Goal: Information Seeking & Learning: Learn about a topic

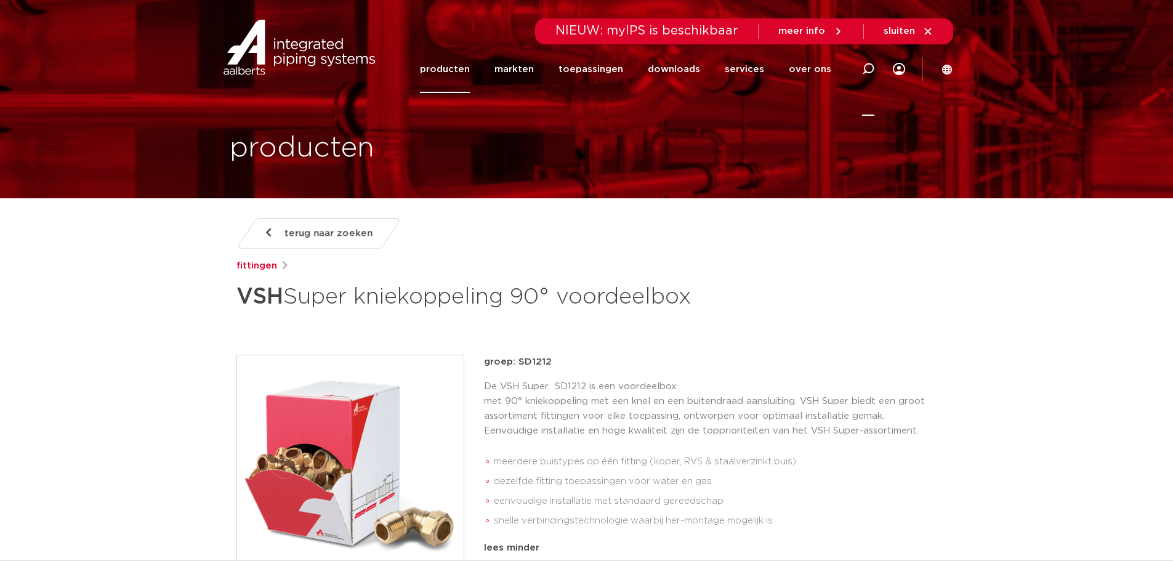
click at [869, 70] on icon at bounding box center [868, 69] width 12 height 12
click at [502, 69] on input "Zoeken" at bounding box center [682, 67] width 387 height 25
paste input "0889471"
type input "0889471"
click button "Zoeken" at bounding box center [0, 0] width 0 height 0
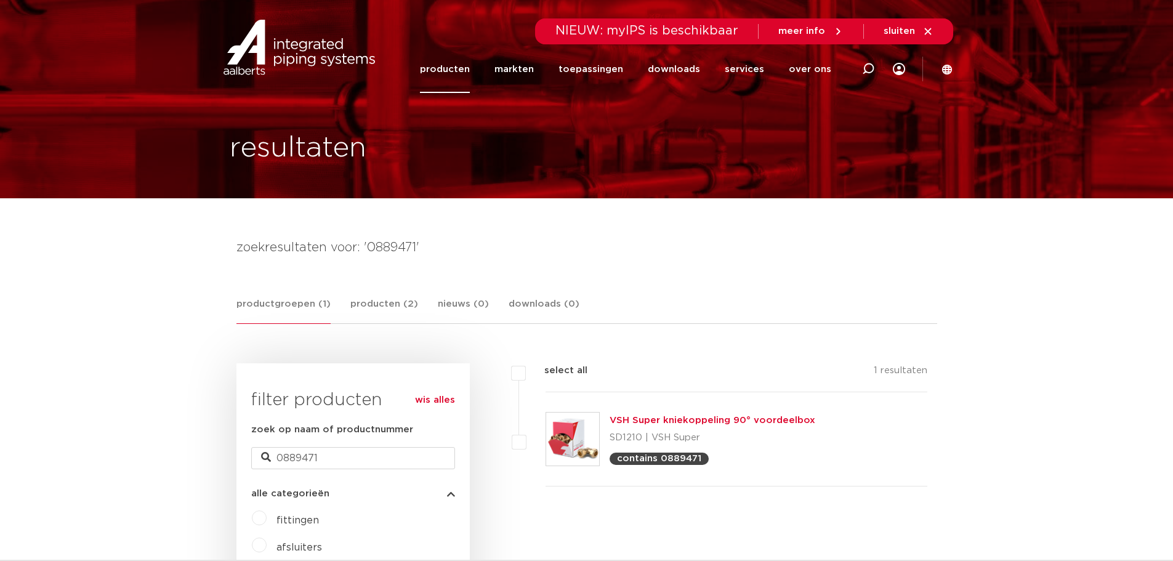
drag, startPoint x: 0, startPoint y: 0, endPoint x: 691, endPoint y: 417, distance: 806.9
click at [691, 417] on link "VSH Super kniekoppeling 90° voordeelbox" at bounding box center [713, 420] width 206 height 9
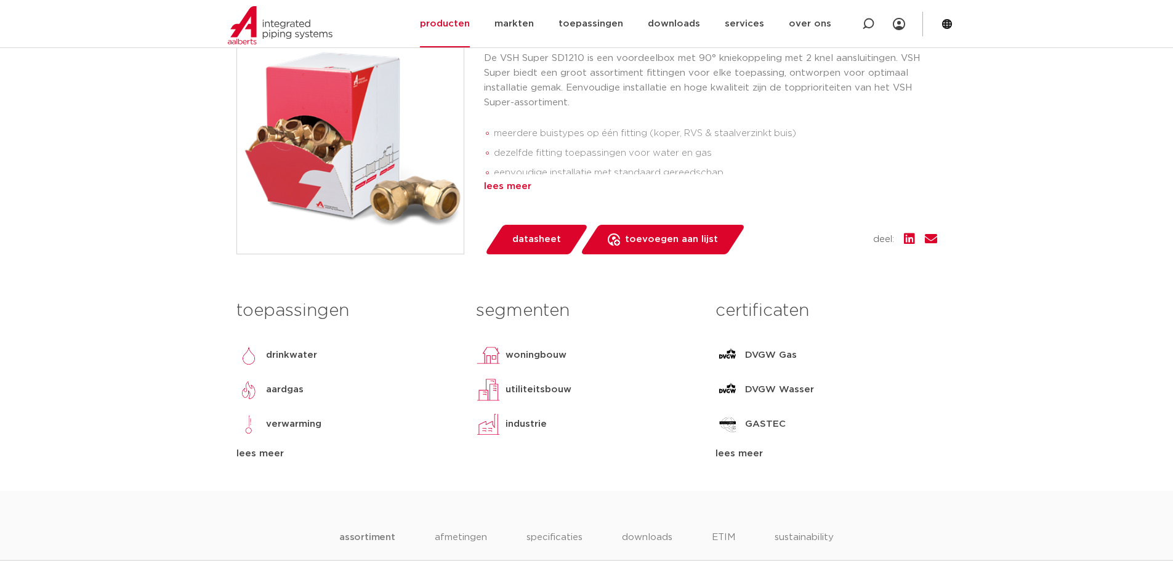
click at [520, 194] on div "lees meer" at bounding box center [710, 186] width 453 height 15
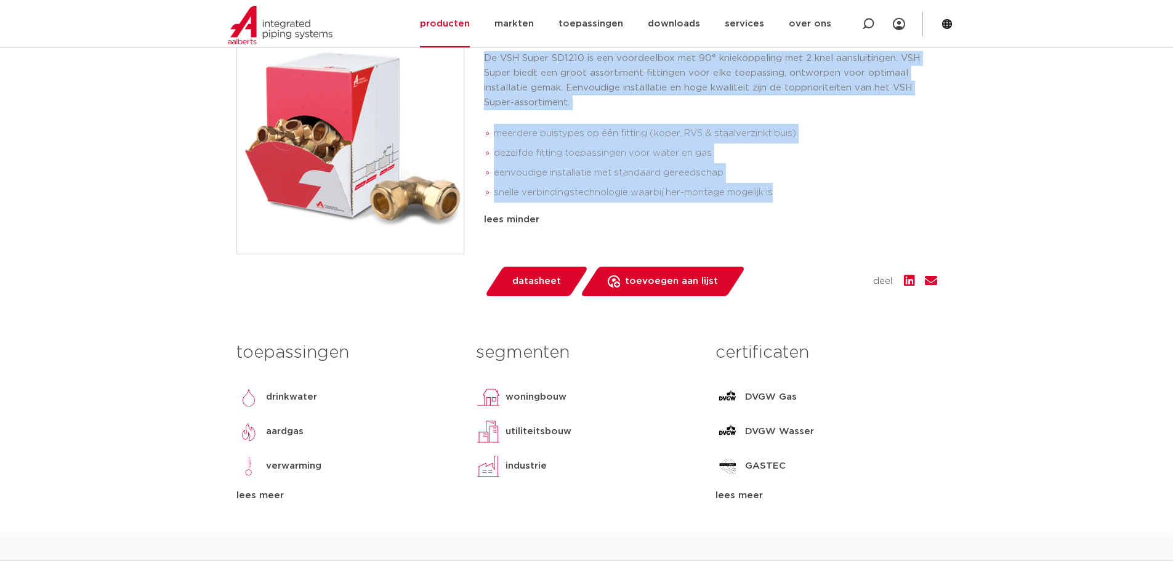
drag, startPoint x: 719, startPoint y: 217, endPoint x: 486, endPoint y: 84, distance: 267.8
click at [486, 84] on div "De VSH Super SD1210 is een voordeelbox met 90° kniekoppeling met 2 knel aanslui…" at bounding box center [710, 129] width 453 height 156
copy div "De VSH Super SD1210 is een voordeelbox met 90° kniekoppeling met 2 knel aanslui…"
drag, startPoint x: 390, startPoint y: 202, endPoint x: 354, endPoint y: 180, distance: 42.0
click at [354, 180] on img at bounding box center [350, 140] width 227 height 227
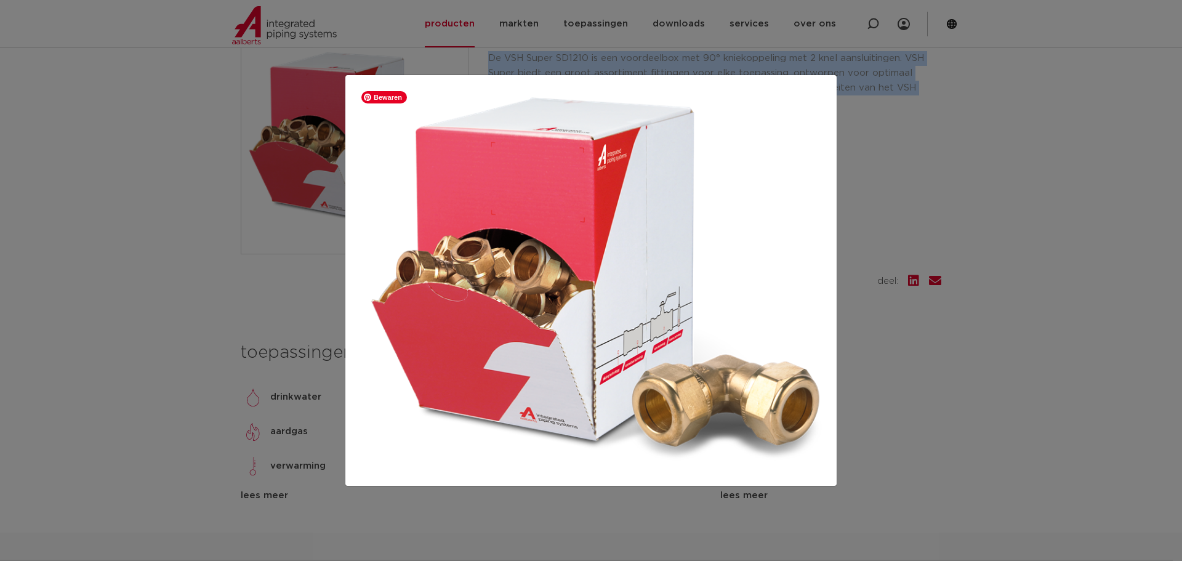
click at [747, 179] on img at bounding box center [591, 281] width 472 height 392
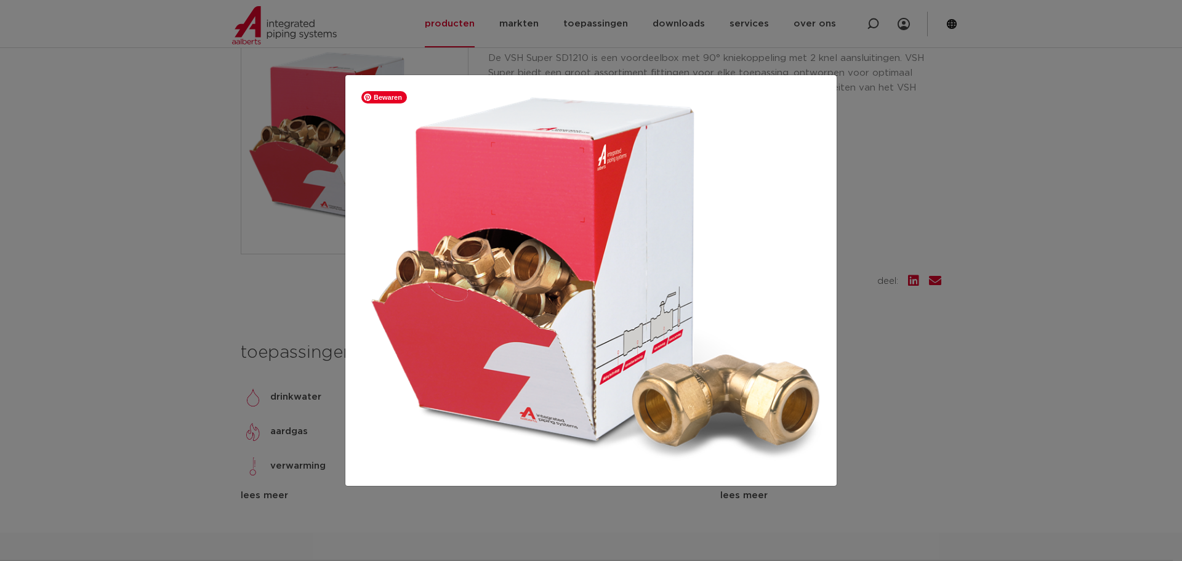
click at [890, 211] on div at bounding box center [591, 280] width 1182 height 561
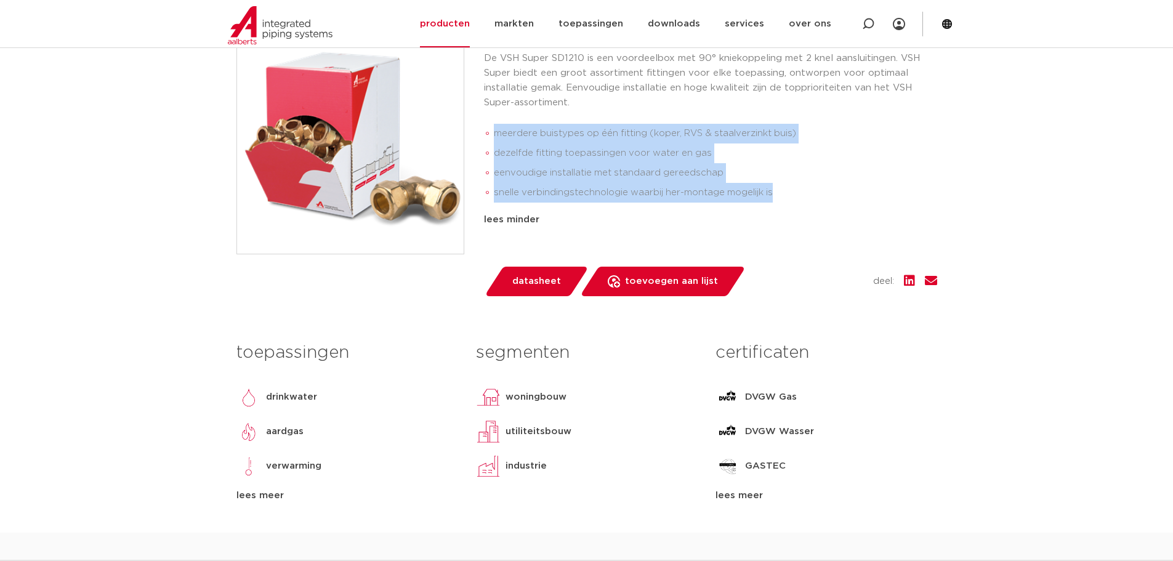
drag, startPoint x: 793, startPoint y: 222, endPoint x: 494, endPoint y: 164, distance: 304.1
click at [494, 164] on ul "meerdere buistypes op één fitting (koper, RVS & staalverzinkt buis) dezelfde fi…" at bounding box center [710, 163] width 453 height 88
copy ul "meerdere buistypes op één fitting (koper, RVS & staalverzinkt buis) dezelfde fi…"
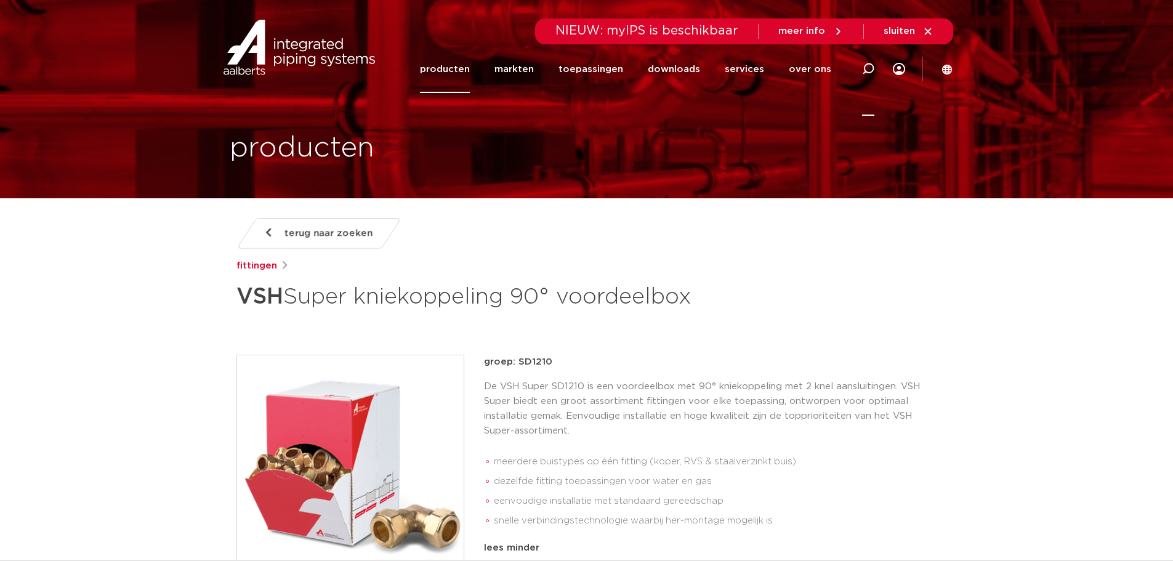
click at [869, 67] on icon at bounding box center [868, 69] width 12 height 12
click at [591, 69] on input "Zoeken" at bounding box center [682, 67] width 387 height 25
paste input "0889504"
type input "0889504"
click button "Zoeken" at bounding box center [0, 0] width 0 height 0
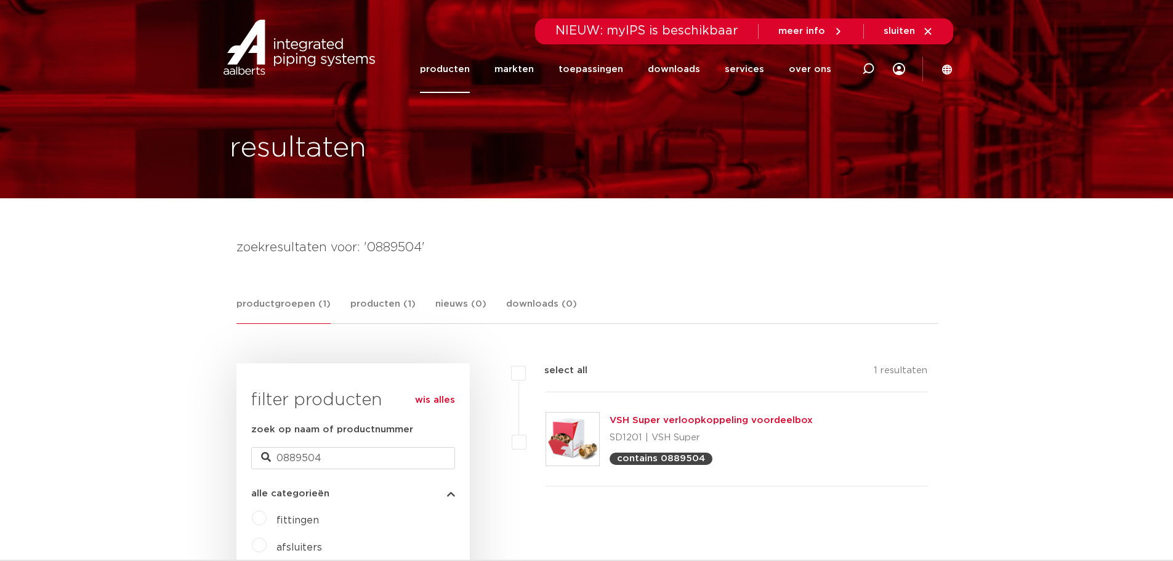
click at [656, 421] on link "VSH Super verloopkoppeling voordeelbox" at bounding box center [711, 420] width 203 height 9
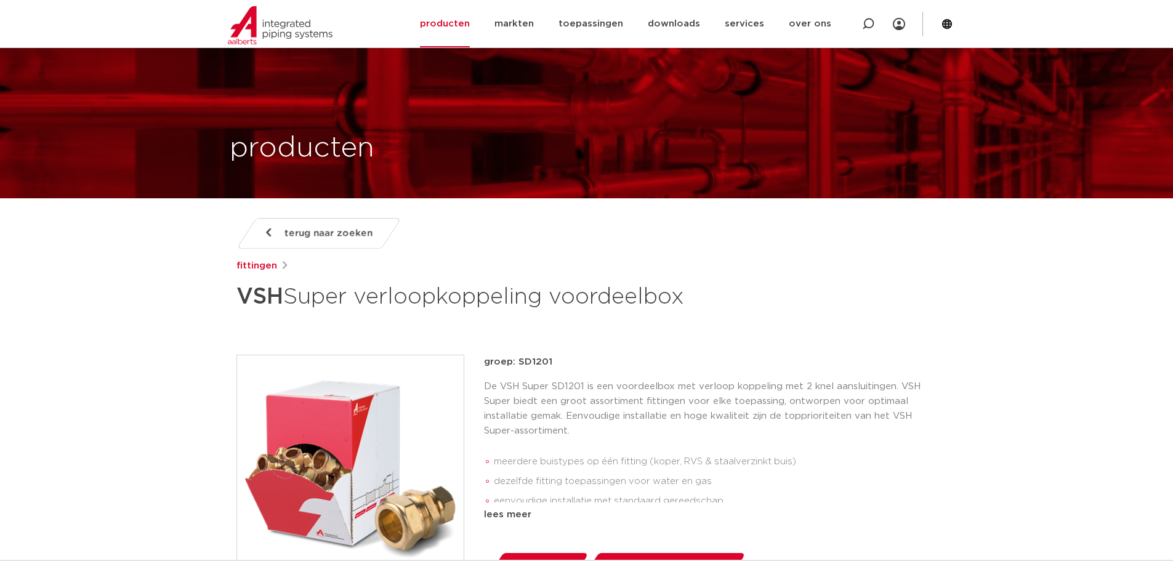
scroll to position [328, 0]
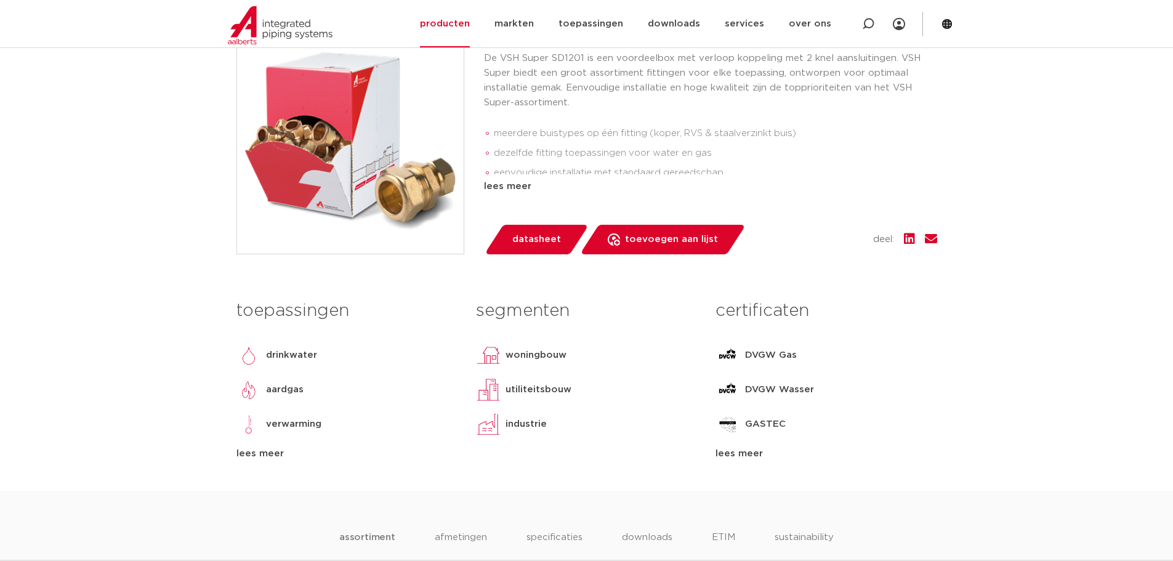
click at [512, 184] on div "lees meer" at bounding box center [710, 186] width 453 height 15
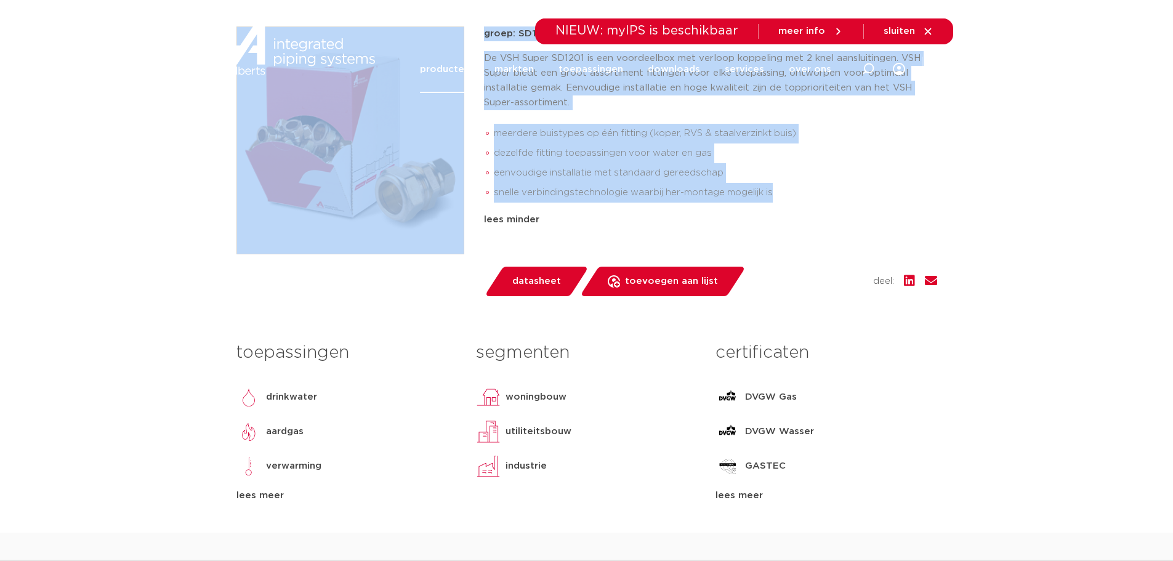
scroll to position [0, 0]
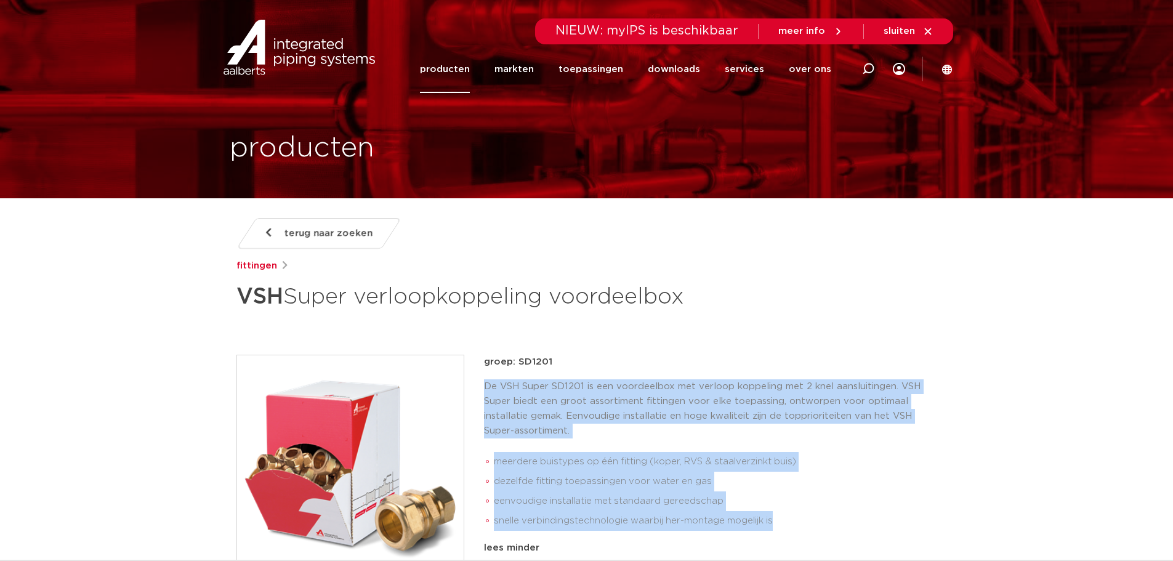
drag, startPoint x: 793, startPoint y: 194, endPoint x: 482, endPoint y: 381, distance: 362.6
click at [482, 381] on div "groep: SD1201 De VSH Super SD1201 is een voordeelbox met verloop koppeling met …" at bounding box center [586, 490] width 701 height 270
copy div "De VSH Super SD1201 is een voordeelbox met verloop koppeling met 2 knel aanslui…"
click at [407, 494] on img at bounding box center [350, 468] width 227 height 227
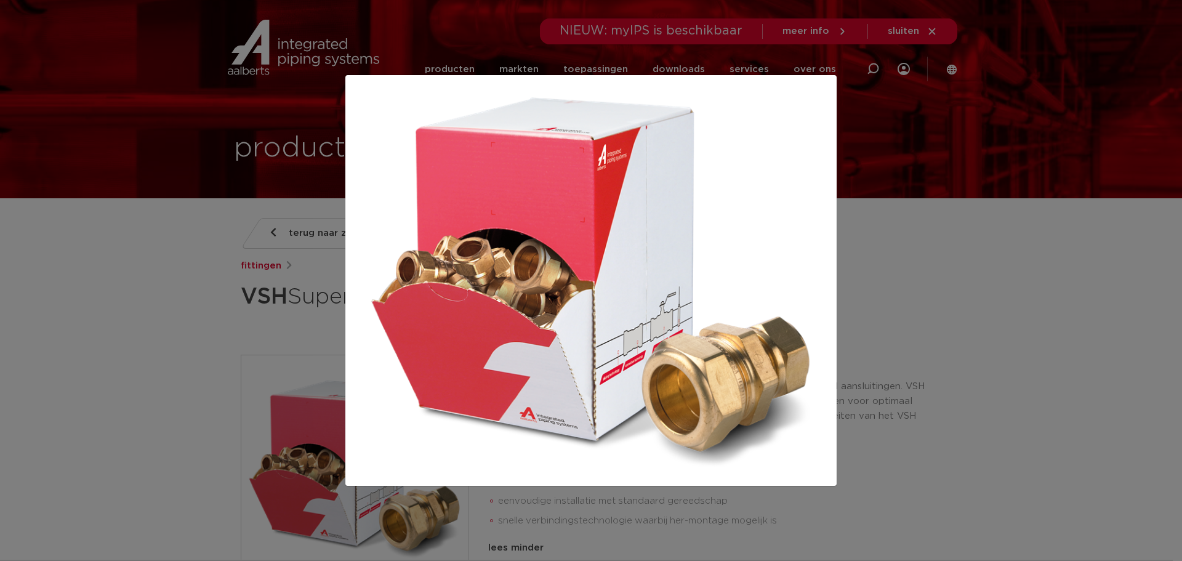
click at [323, 164] on div at bounding box center [591, 280] width 1182 height 561
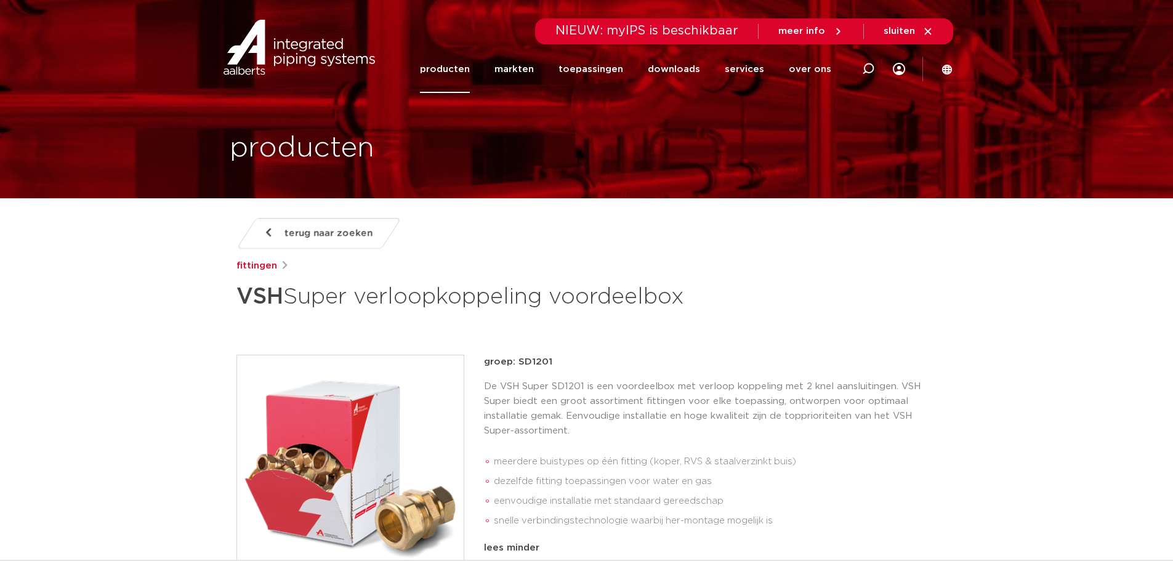
click at [634, 496] on li "eenvoudige installatie met standaard gereedschap" at bounding box center [715, 501] width 443 height 20
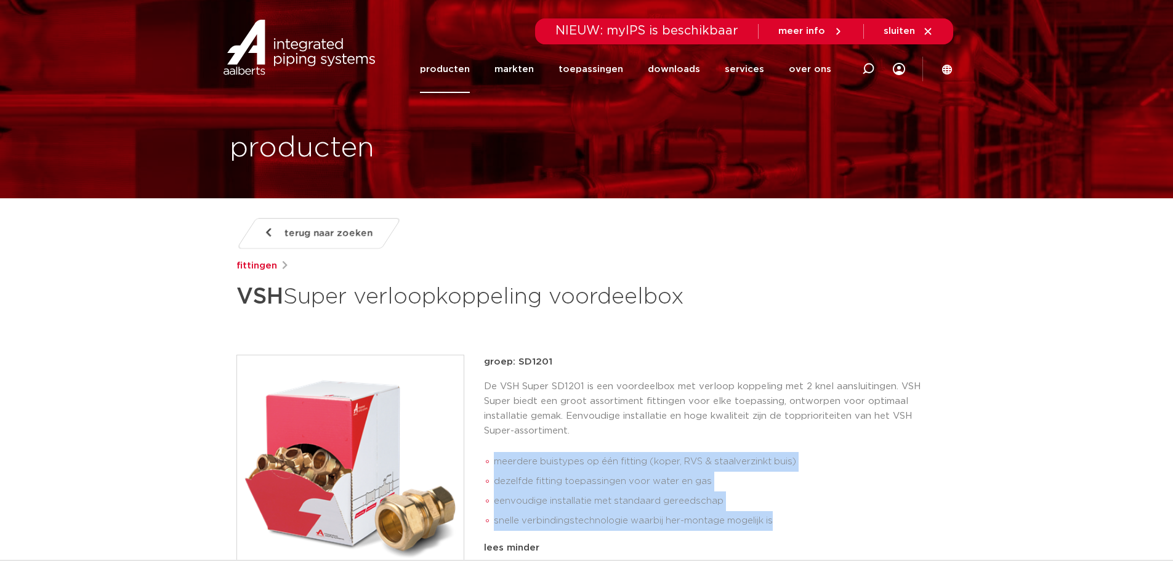
drag, startPoint x: 780, startPoint y: 520, endPoint x: 495, endPoint y: 461, distance: 290.4
click at [495, 461] on ul "meerdere buistypes op één fitting (koper, RVS & staalverzinkt buis) dezelfde fi…" at bounding box center [710, 491] width 453 height 88
copy ul "meerdere buistypes op één fitting (koper, RVS & staalverzinkt buis) dezelfde fi…"
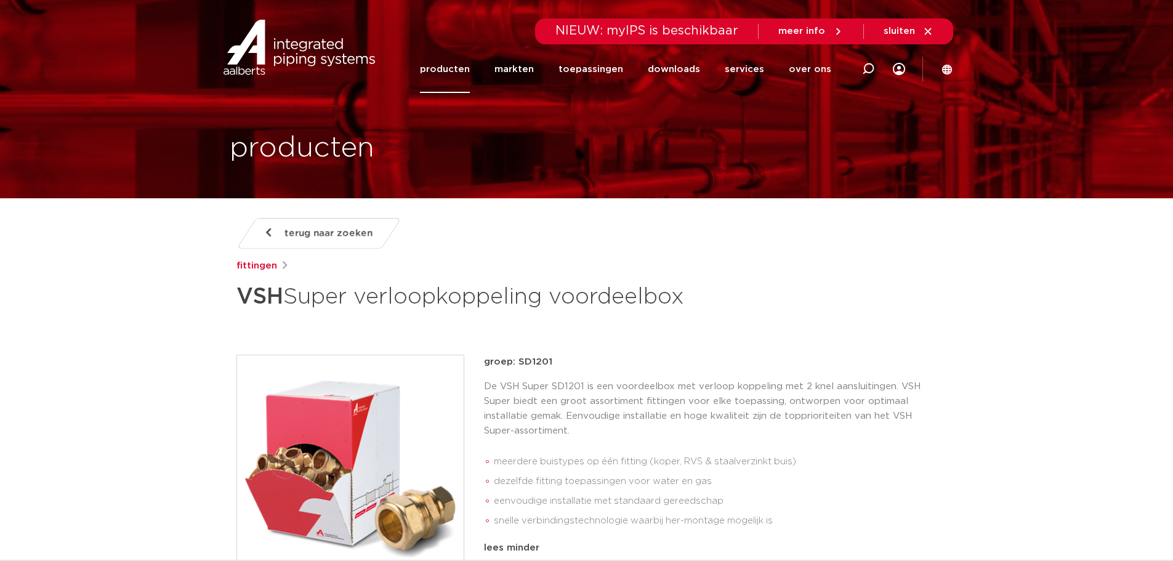
click at [877, 67] on div at bounding box center [868, 69] width 49 height 94
click at [868, 67] on icon at bounding box center [867, 70] width 17 height 17
click at [872, 68] on icon at bounding box center [868, 69] width 15 height 15
click at [590, 65] on input "Zoeken" at bounding box center [682, 67] width 387 height 25
paste input "0889438"
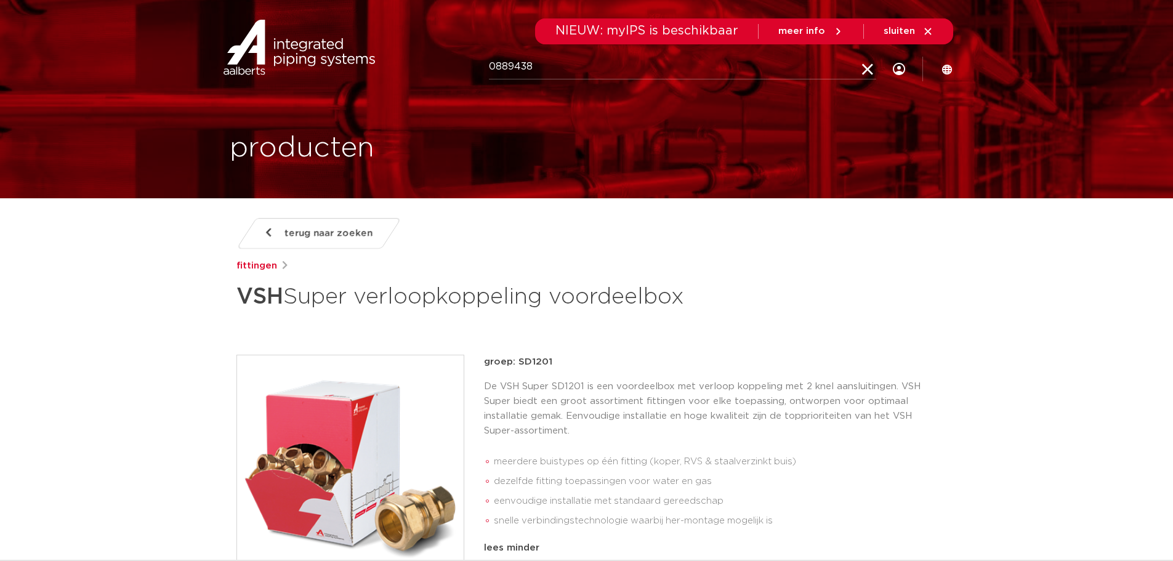
type input "0889438"
click button "Zoeken" at bounding box center [0, 0] width 0 height 0
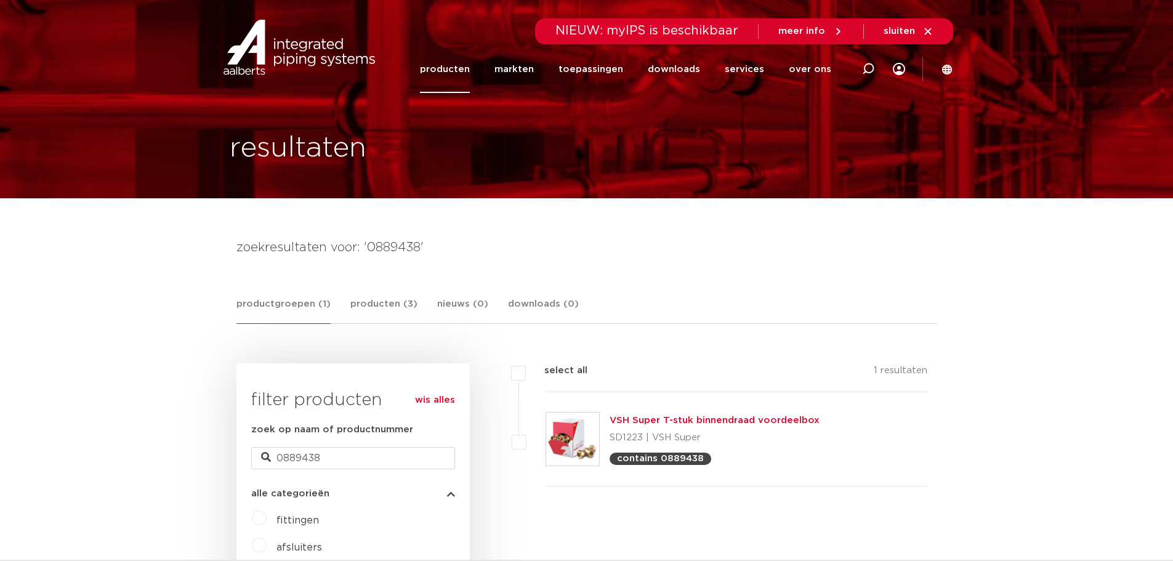
click at [578, 434] on img at bounding box center [572, 439] width 53 height 53
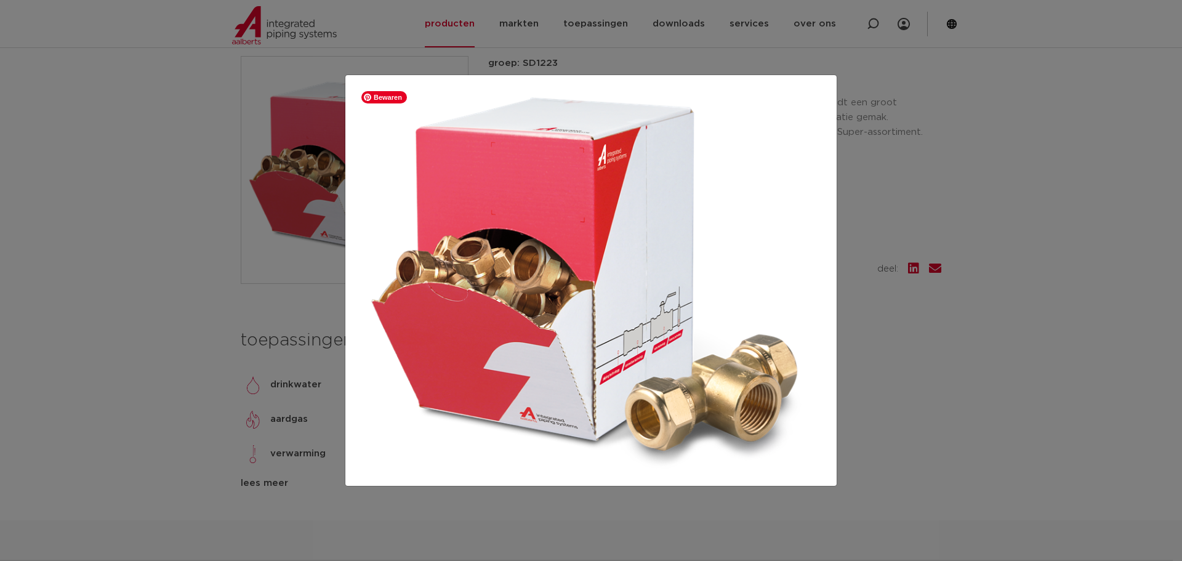
click at [826, 117] on img at bounding box center [591, 281] width 472 height 392
click at [863, 157] on div at bounding box center [591, 280] width 1182 height 561
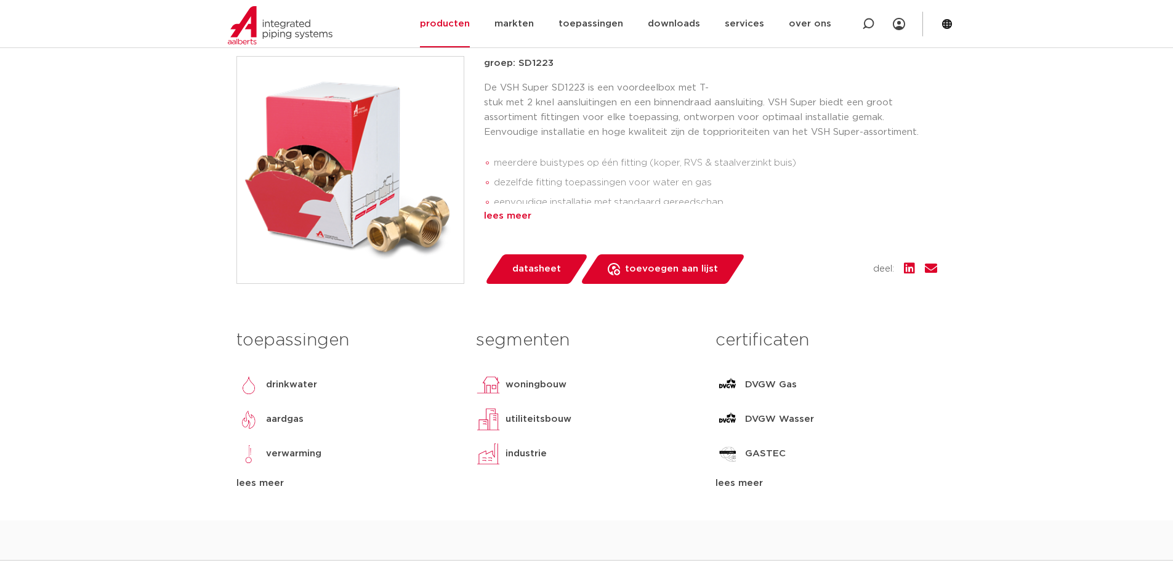
click at [514, 214] on div "lees meer" at bounding box center [710, 216] width 453 height 15
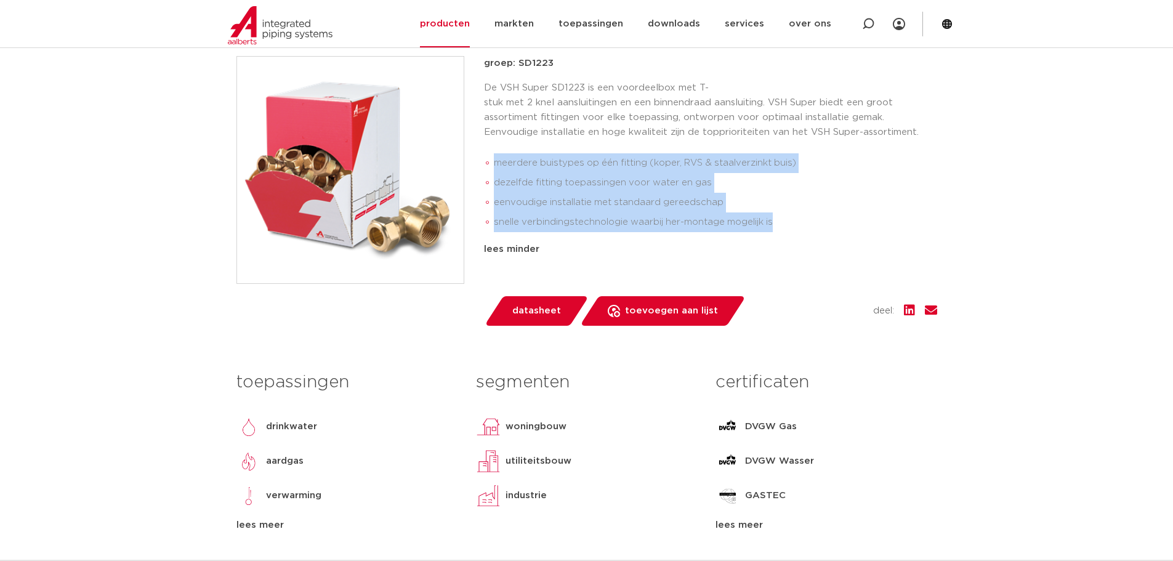
drag, startPoint x: 785, startPoint y: 224, endPoint x: 497, endPoint y: 182, distance: 290.5
click at [497, 168] on ul "meerdere buistypes op één fitting (koper, RVS & staalverzinkt buis) dezelfde fi…" at bounding box center [710, 192] width 453 height 88
copy ul "meerdere buistypes op één fitting (koper, RVS & staalverzinkt buis) dezelfde fi…"
click at [581, 183] on li "dezelfde fitting toepassingen voor water en gas" at bounding box center [715, 183] width 443 height 20
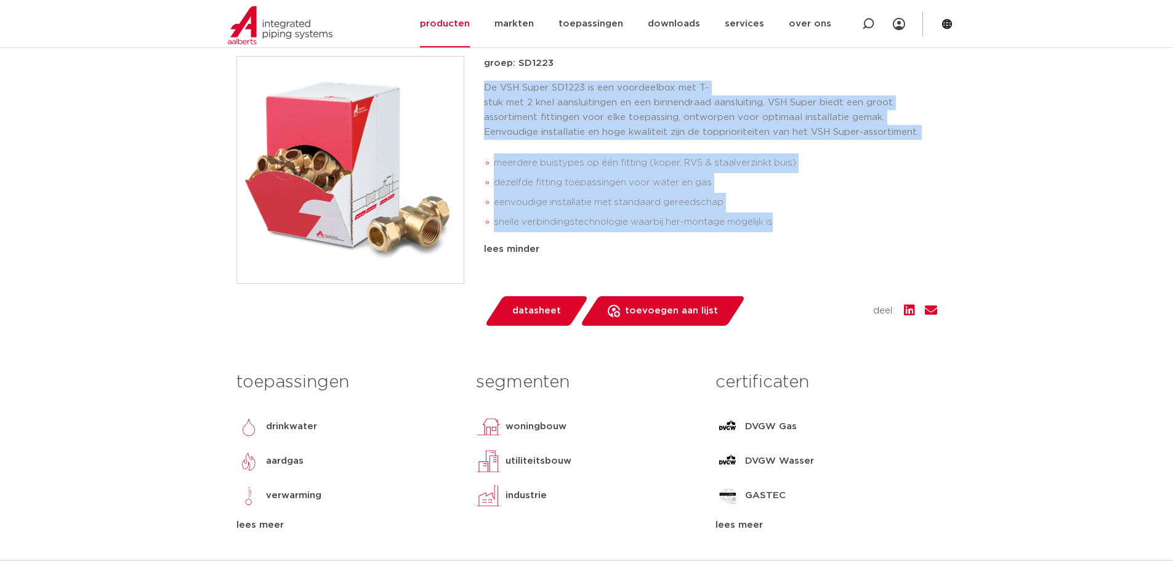
drag, startPoint x: 778, startPoint y: 222, endPoint x: 481, endPoint y: 89, distance: 325.6
click at [481, 89] on div "groep: SD1223 De VSH Super SD1223 is een voordeelbox met T-stuk met 2 knel aans…" at bounding box center [586, 191] width 701 height 270
copy div "De VSH Super SD1223 is een voordeelbox met T-stuk met 2 knel aansluitingen en e…"
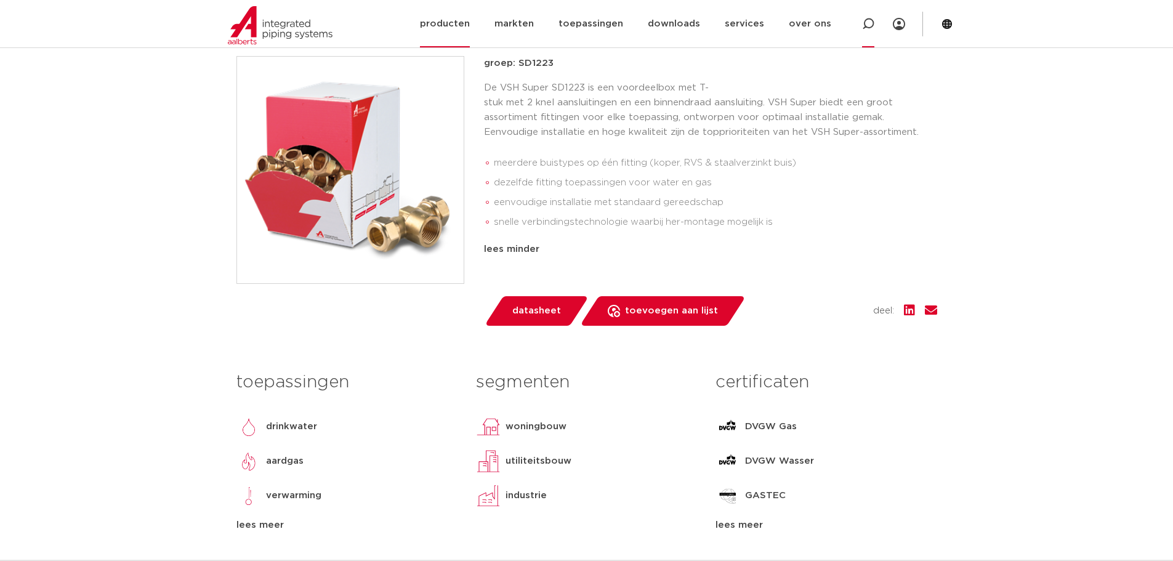
click at [872, 22] on icon at bounding box center [868, 24] width 12 height 12
paste input "0889262"
type input "0889262"
click button "Zoeken" at bounding box center [0, 0] width 0 height 0
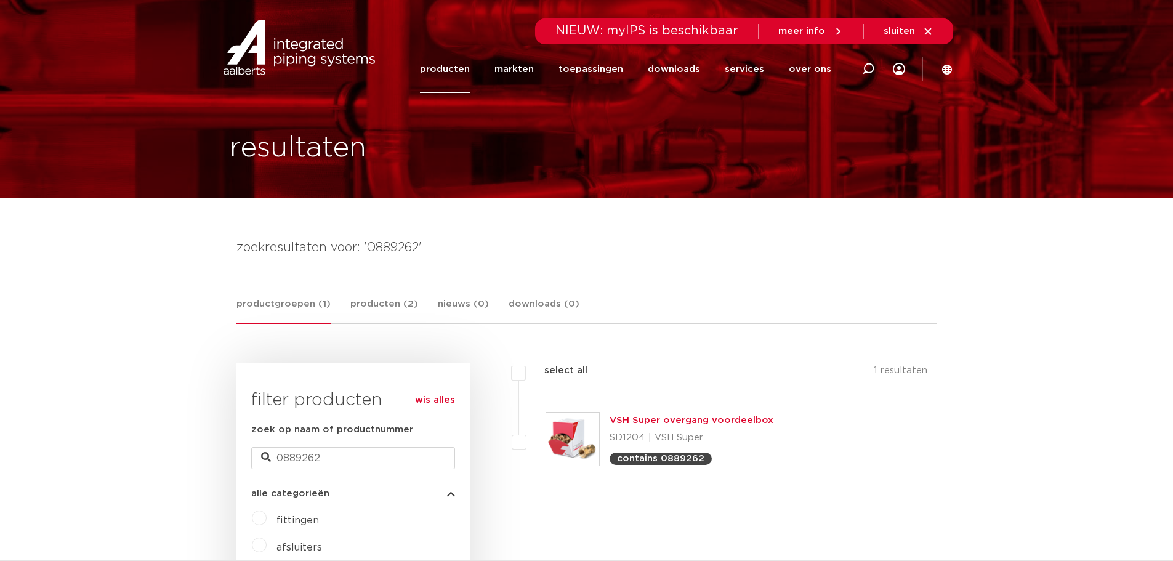
click at [632, 421] on link "VSH Super overgang voordeelbox" at bounding box center [692, 420] width 164 height 9
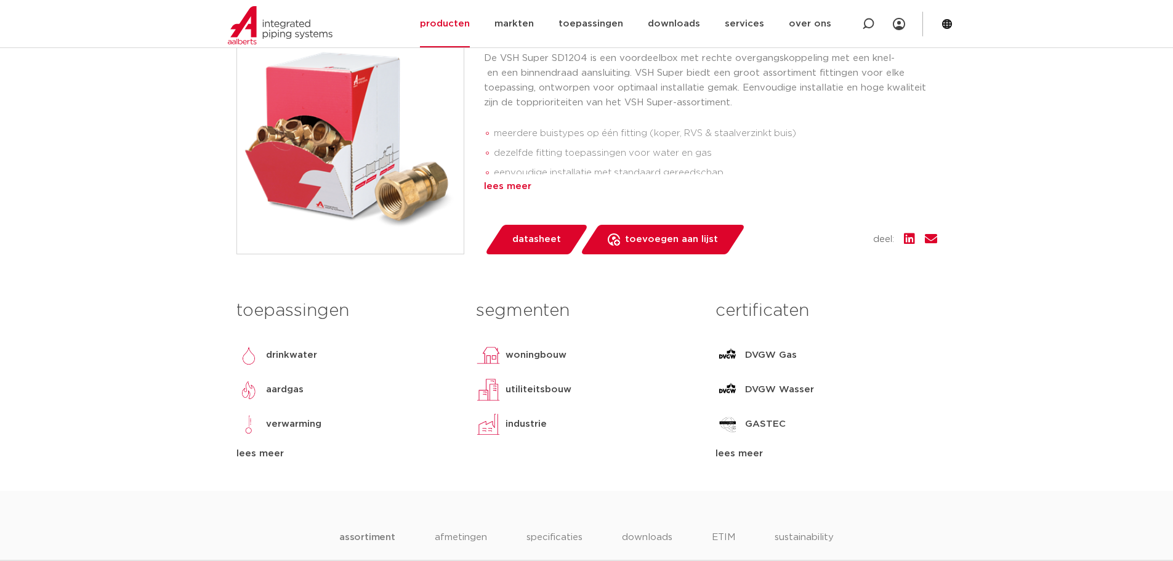
click at [503, 188] on div "lees meer" at bounding box center [710, 186] width 453 height 15
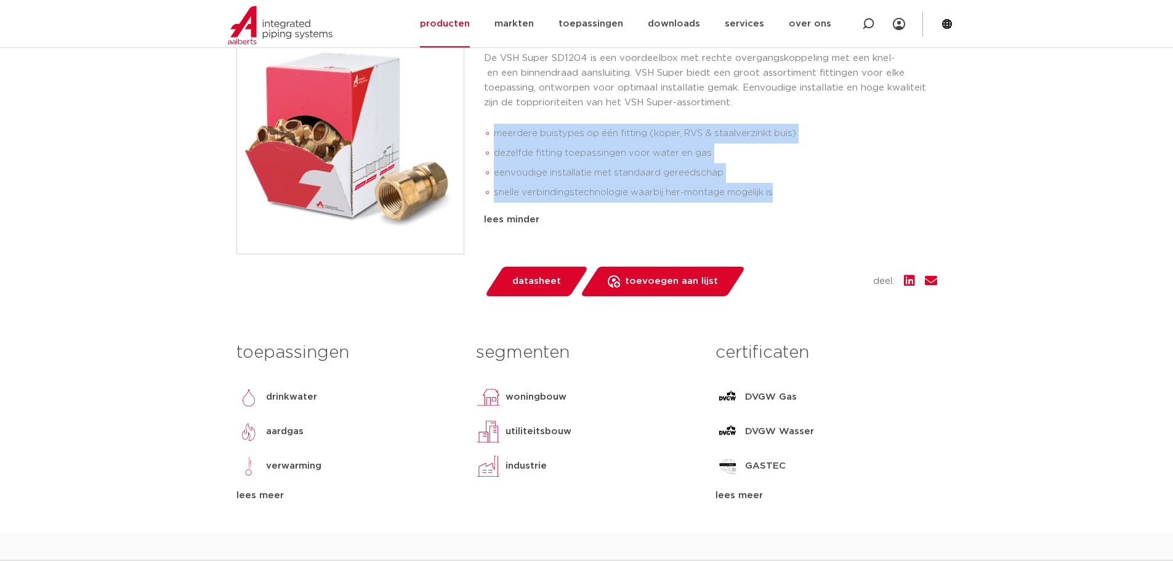
drag, startPoint x: 781, startPoint y: 195, endPoint x: 495, endPoint y: 134, distance: 292.6
click at [495, 134] on ul "meerdere buistypes op één fitting (koper, RVS & staalverzinkt buis) dezelfde fi…" at bounding box center [710, 163] width 453 height 88
copy ul "meerdere buistypes op één fitting (koper, RVS & staalverzinkt buis) dezelfde fi…"
click at [381, 152] on img at bounding box center [350, 140] width 227 height 227
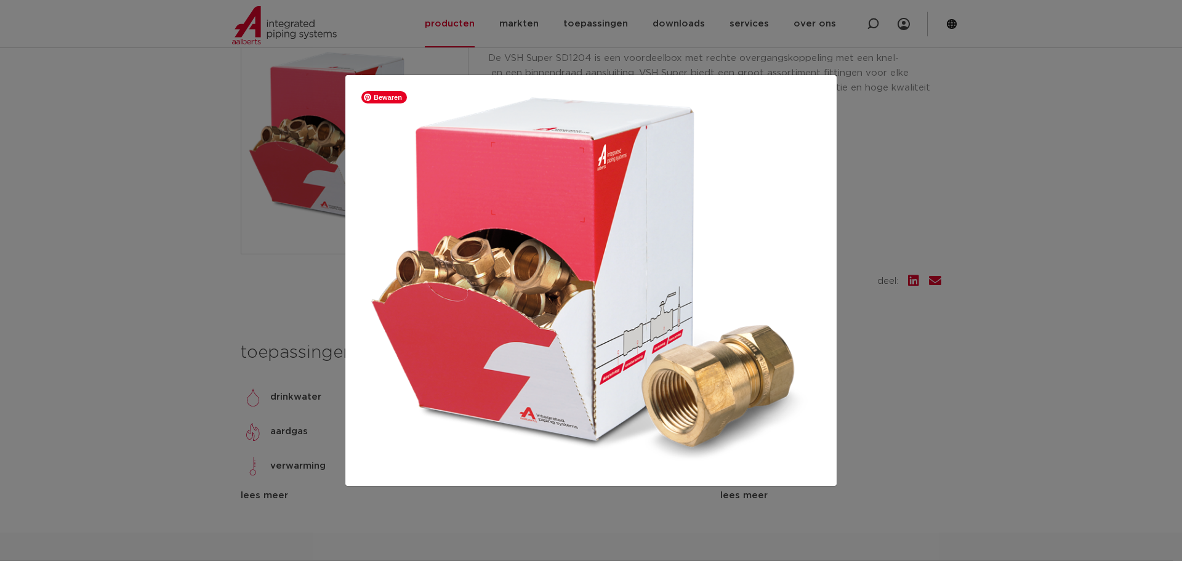
drag, startPoint x: 826, startPoint y: 284, endPoint x: 849, endPoint y: 287, distance: 22.9
click at [826, 284] on img at bounding box center [591, 281] width 472 height 392
click at [942, 240] on div at bounding box center [591, 280] width 1182 height 561
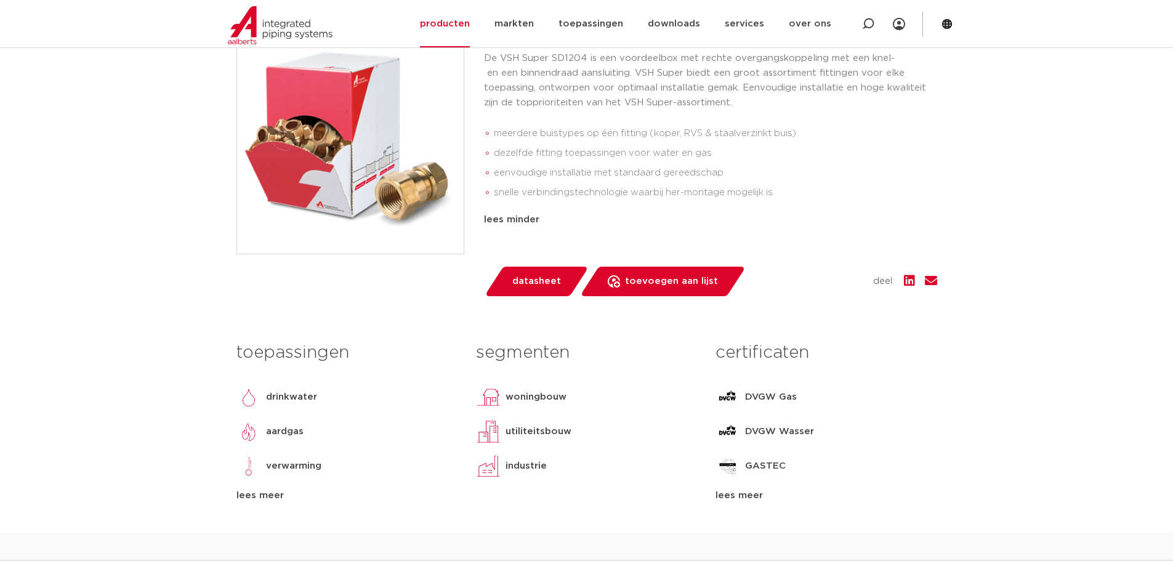
click at [790, 185] on li "snelle verbindingstechnologie waarbij her-montage mogelijk is" at bounding box center [715, 193] width 443 height 20
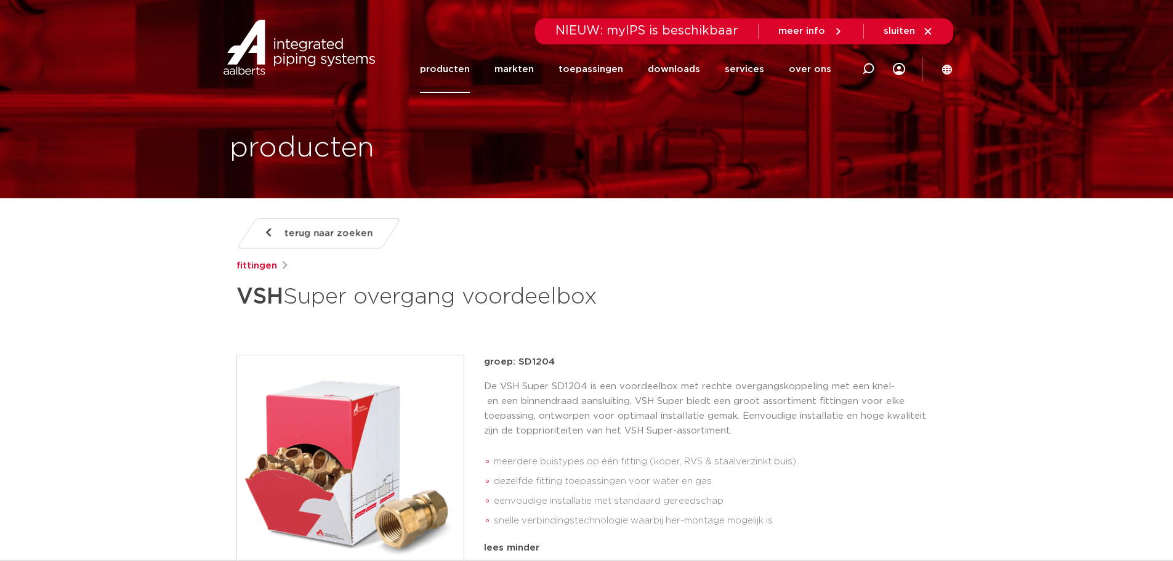
scroll to position [328, 0]
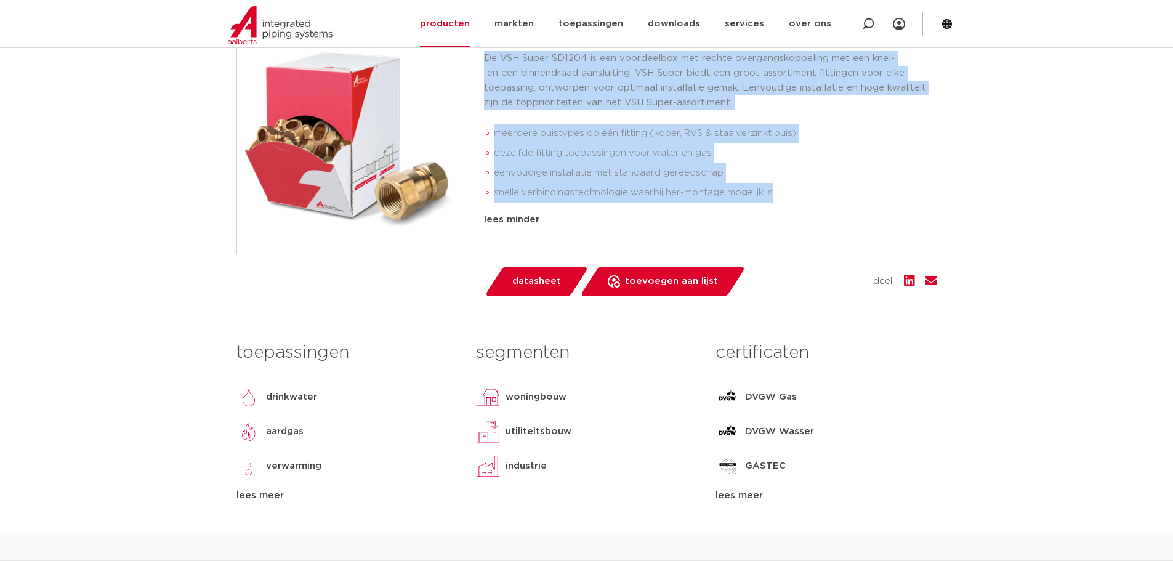
drag, startPoint x: 785, startPoint y: 195, endPoint x: 469, endPoint y: 67, distance: 340.3
click at [469, 67] on div "groep: SD1204 De VSH Super SD1204 is een voordeelbox met rechte overgangskoppel…" at bounding box center [586, 161] width 701 height 270
copy div "groep: SD1204 De VSH Super SD1204 is een voordeelbox met rechte overgangskoppel…"
click at [710, 183] on li "snelle verbindingstechnologie waarbij her-montage mogelijk is" at bounding box center [715, 193] width 443 height 20
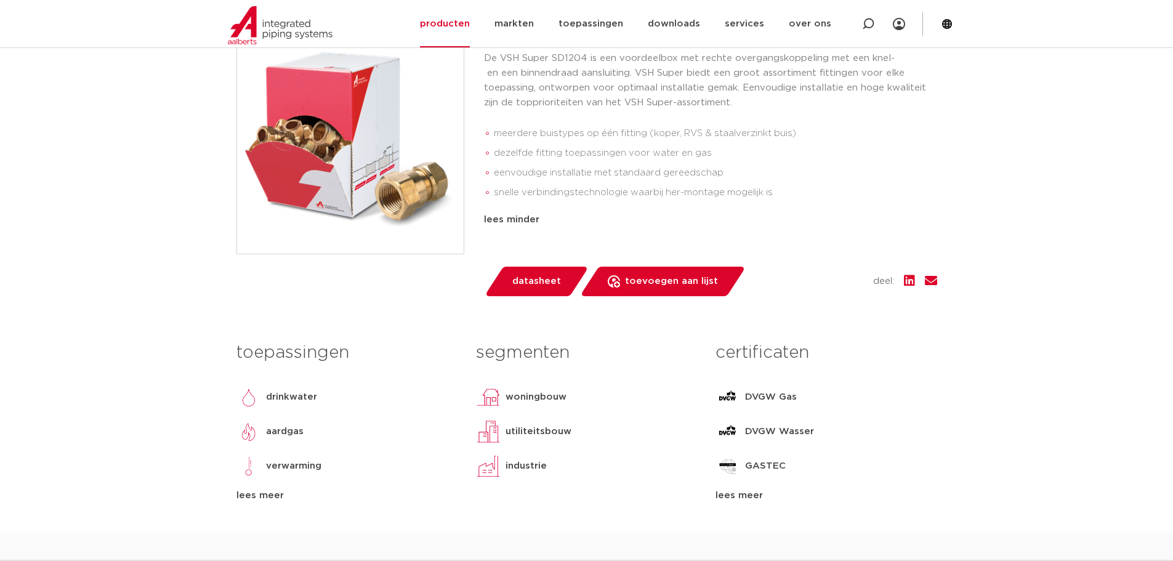
scroll to position [0, 0]
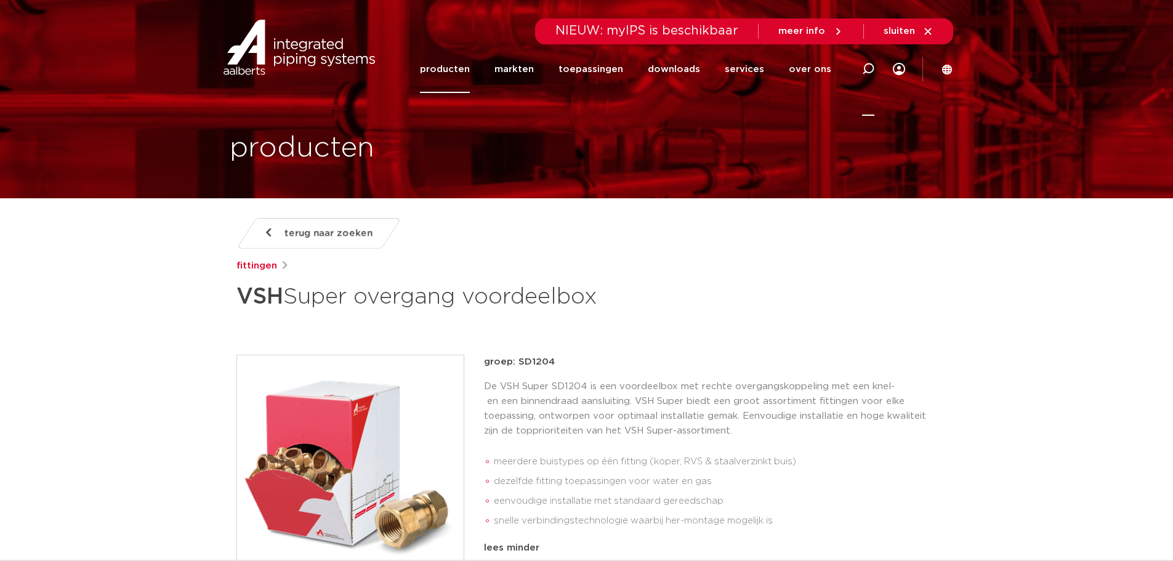
click at [863, 65] on icon at bounding box center [868, 69] width 12 height 12
click at [669, 68] on input "Zoeken" at bounding box center [682, 67] width 387 height 25
paste input "0889306"
type input "0889306"
click button "Zoeken" at bounding box center [0, 0] width 0 height 0
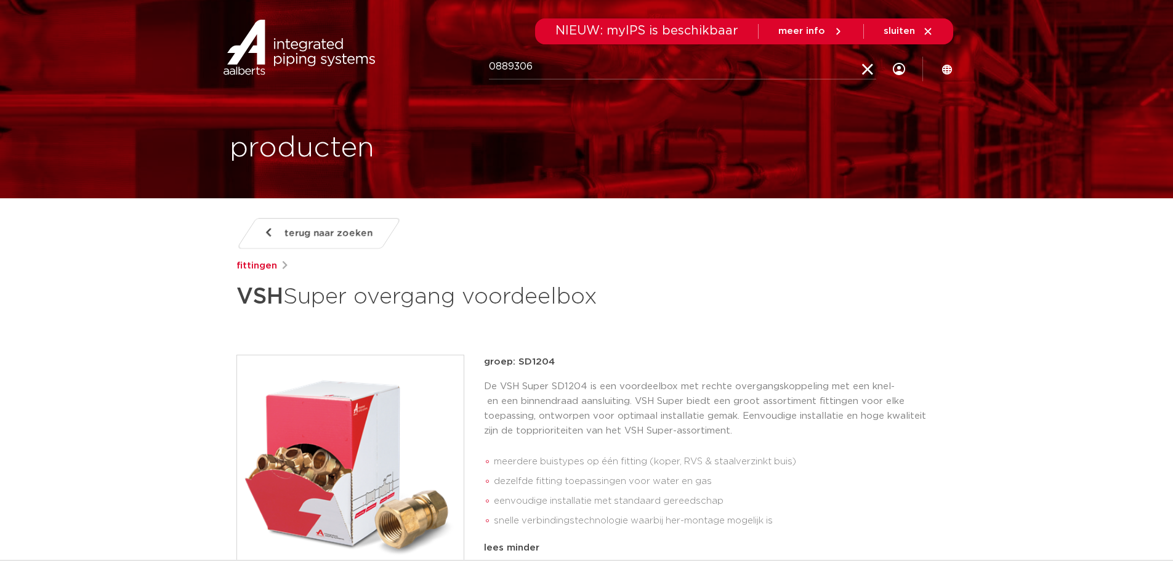
click button "Zoeken" at bounding box center [0, 0] width 0 height 0
click at [549, 67] on input "0889306" at bounding box center [682, 67] width 387 height 25
click button "Zoeken" at bounding box center [0, 0] width 0 height 0
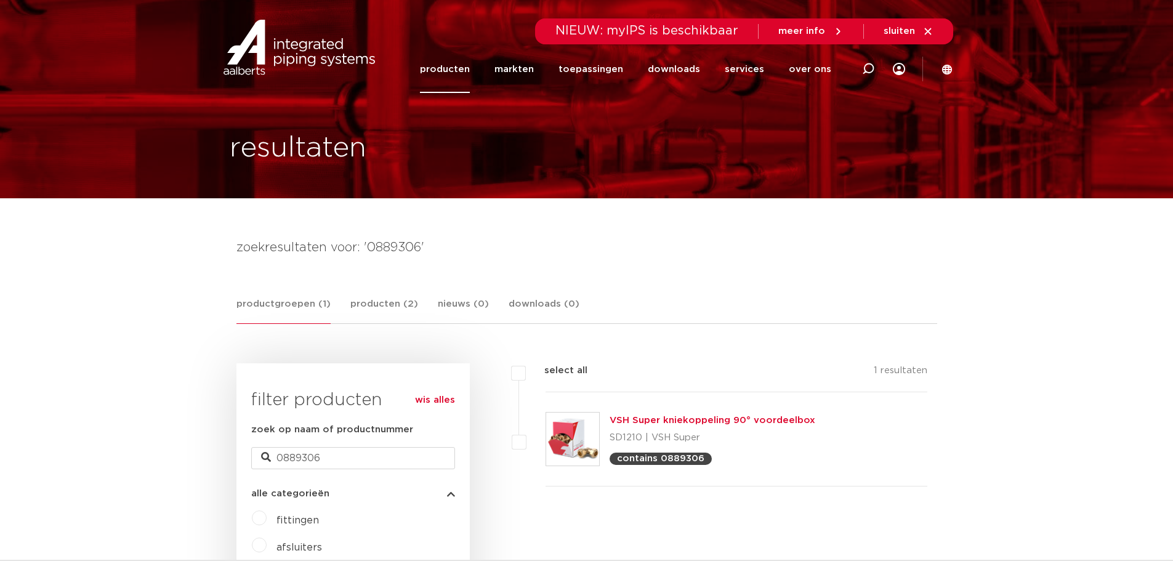
click at [664, 419] on link "VSH Super kniekoppeling 90° voordeelbox" at bounding box center [713, 420] width 206 height 9
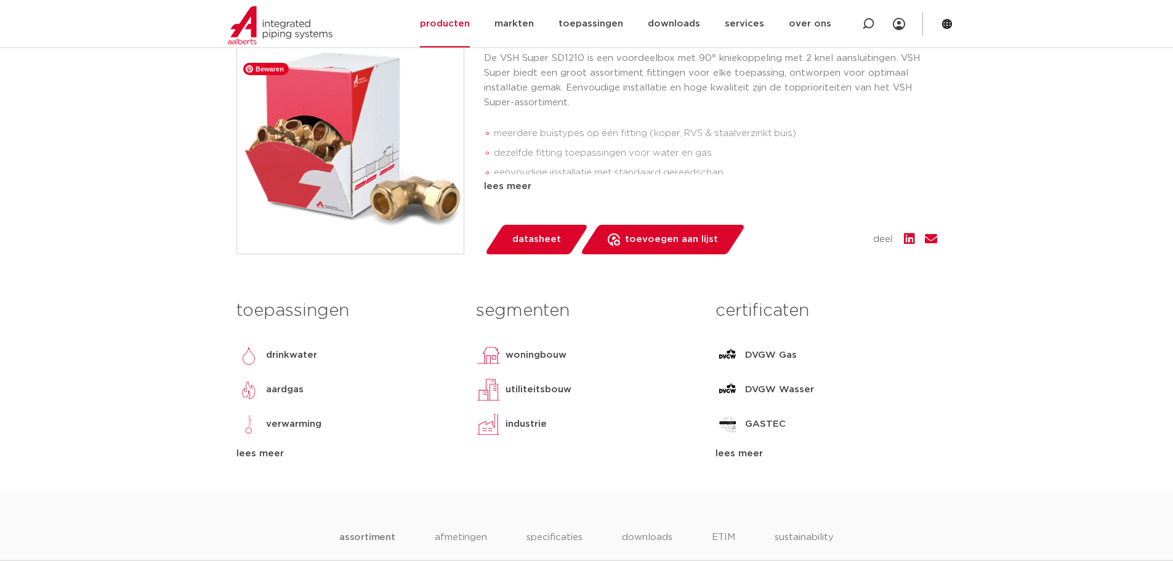
click at [341, 222] on img at bounding box center [350, 140] width 227 height 227
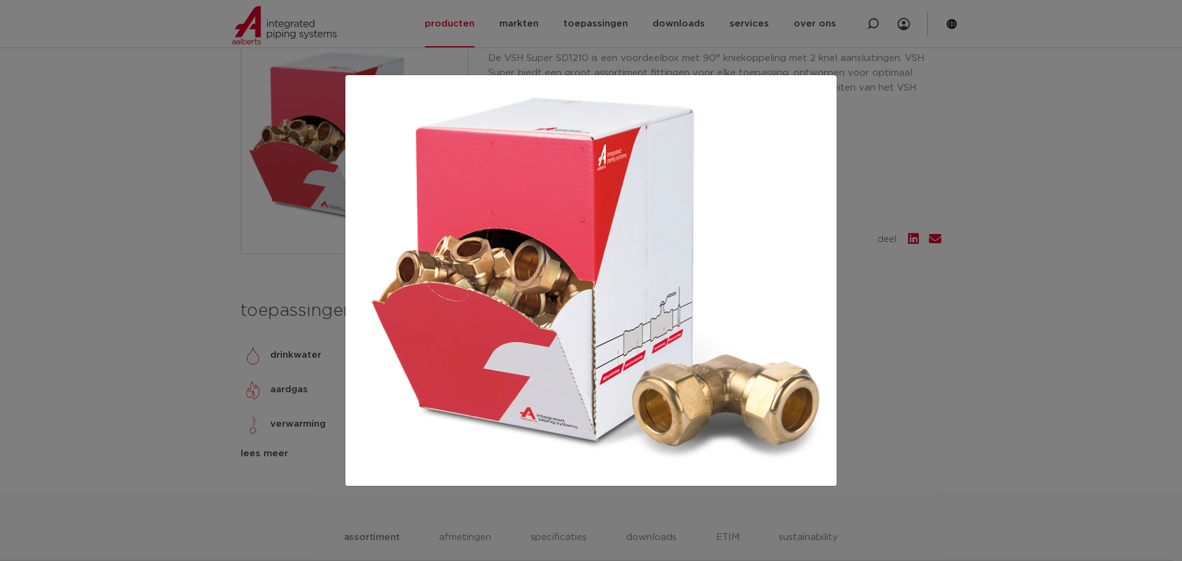
click at [939, 246] on div at bounding box center [591, 280] width 1182 height 561
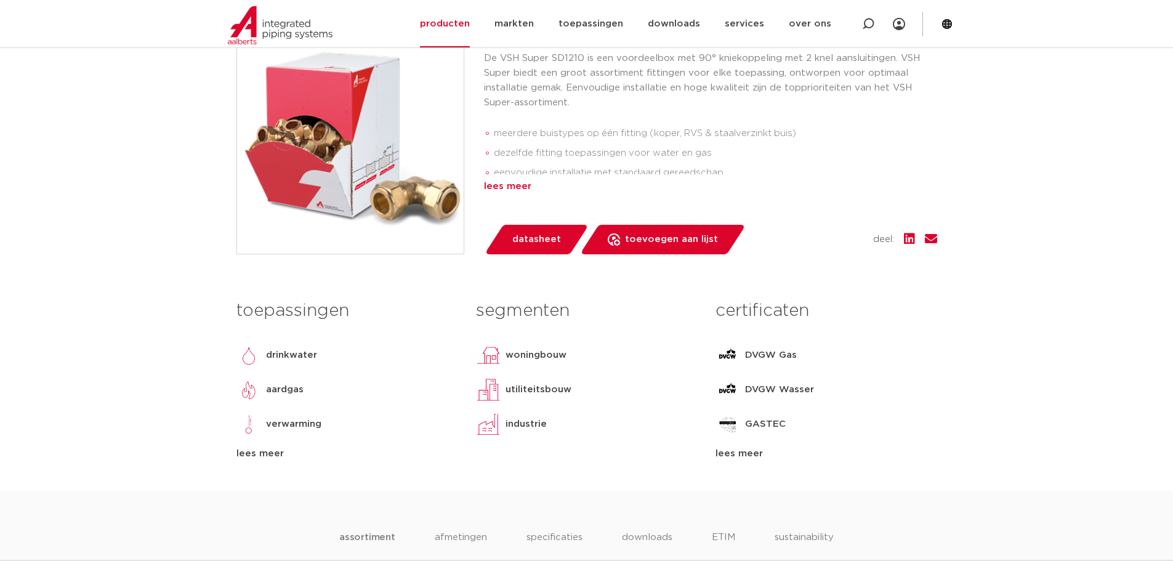
click at [512, 194] on div "lees meer" at bounding box center [710, 186] width 453 height 15
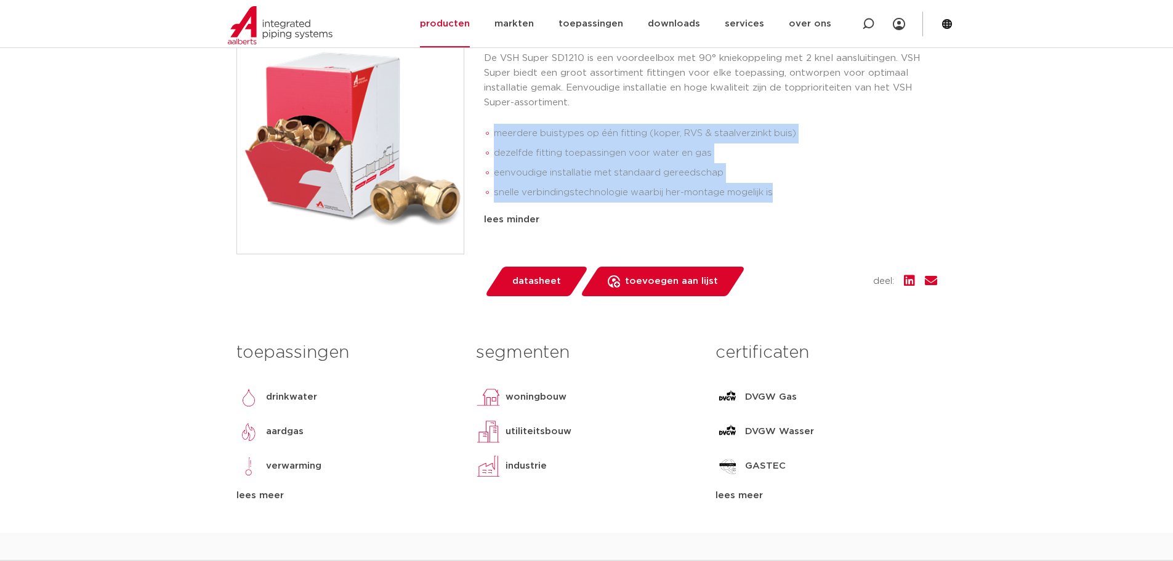
drag, startPoint x: 778, startPoint y: 223, endPoint x: 496, endPoint y: 166, distance: 288.3
click at [496, 166] on ul "meerdere buistypes op één fitting (koper, RVS & staalverzinkt buis) dezelfde fi…" at bounding box center [710, 163] width 453 height 88
copy ul "meerdere buistypes op één fitting (koper, RVS & staalverzinkt buis) dezelfde fi…"
drag, startPoint x: 780, startPoint y: 208, endPoint x: 800, endPoint y: 221, distance: 24.4
click at [780, 183] on li "eenvoudige installatie met standaard gereedschap" at bounding box center [715, 173] width 443 height 20
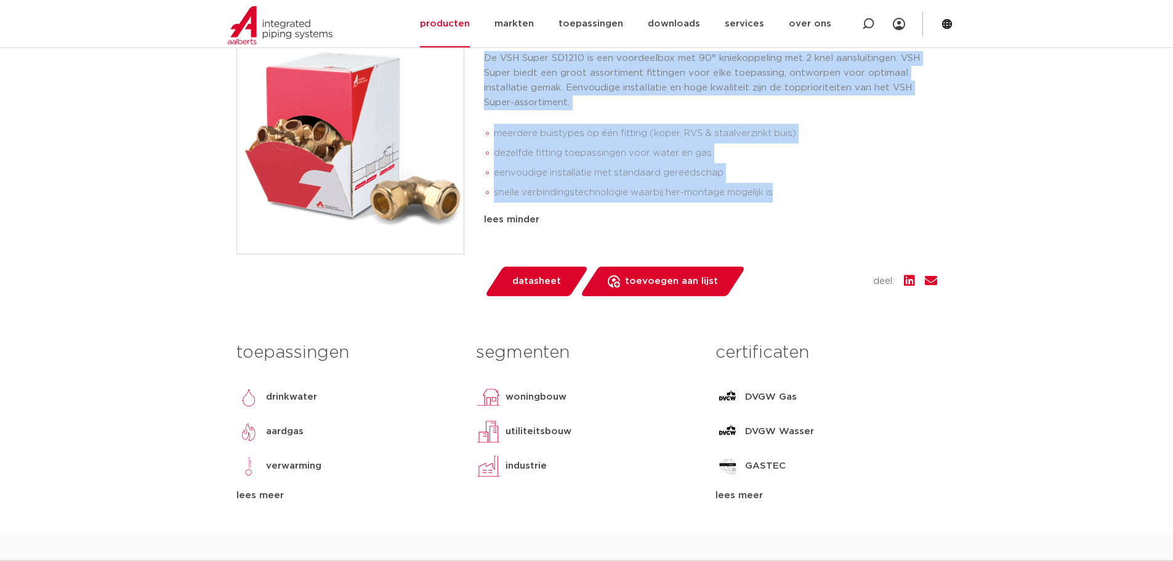
drag, startPoint x: 801, startPoint y: 227, endPoint x: 487, endPoint y: 92, distance: 341.0
click at [487, 92] on div "De VSH Super SD1210 is een voordeelbox met 90° kniekoppeling met 2 knel aanslui…" at bounding box center [710, 129] width 453 height 156
copy div "De VSH Super SD1210 is een voordeelbox met 90° kniekoppeling met 2 knel aanslui…"
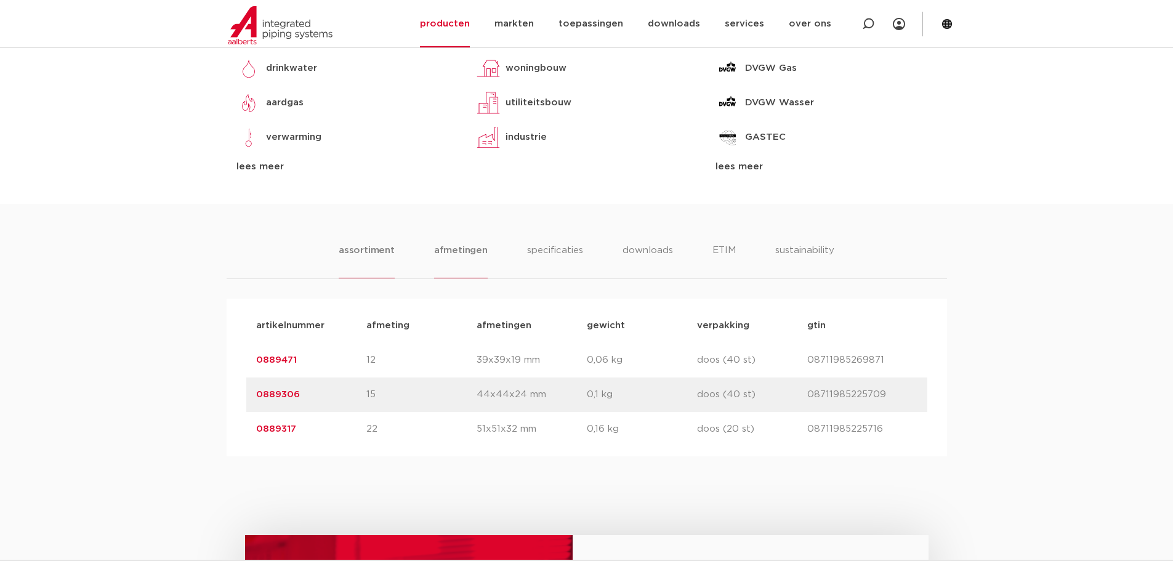
click at [453, 278] on li "afmetingen" at bounding box center [461, 260] width 54 height 35
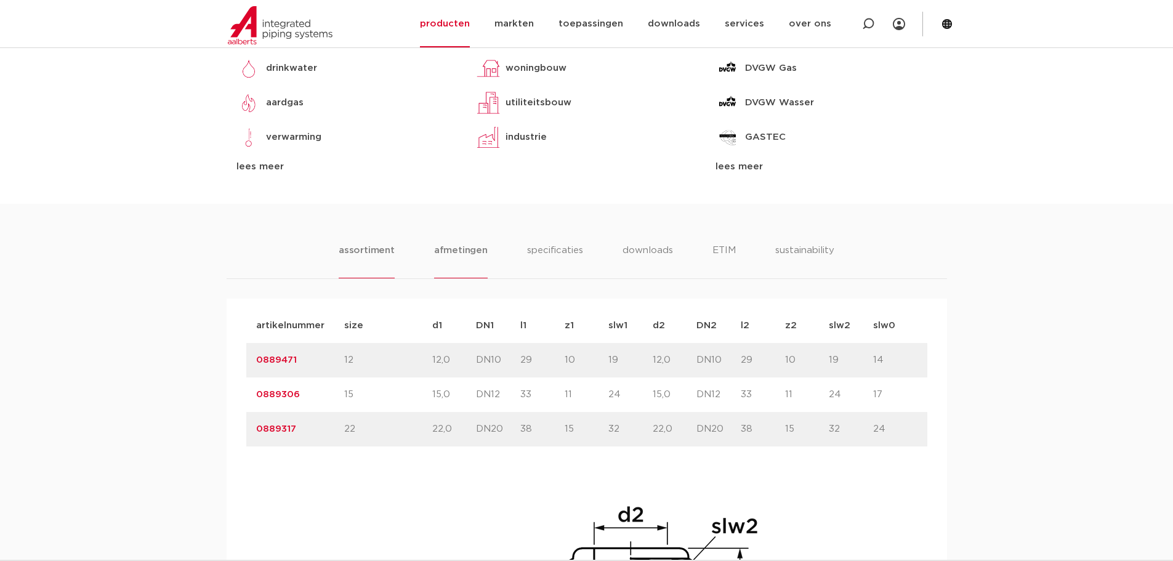
click at [370, 278] on li "assortiment" at bounding box center [367, 260] width 56 height 35
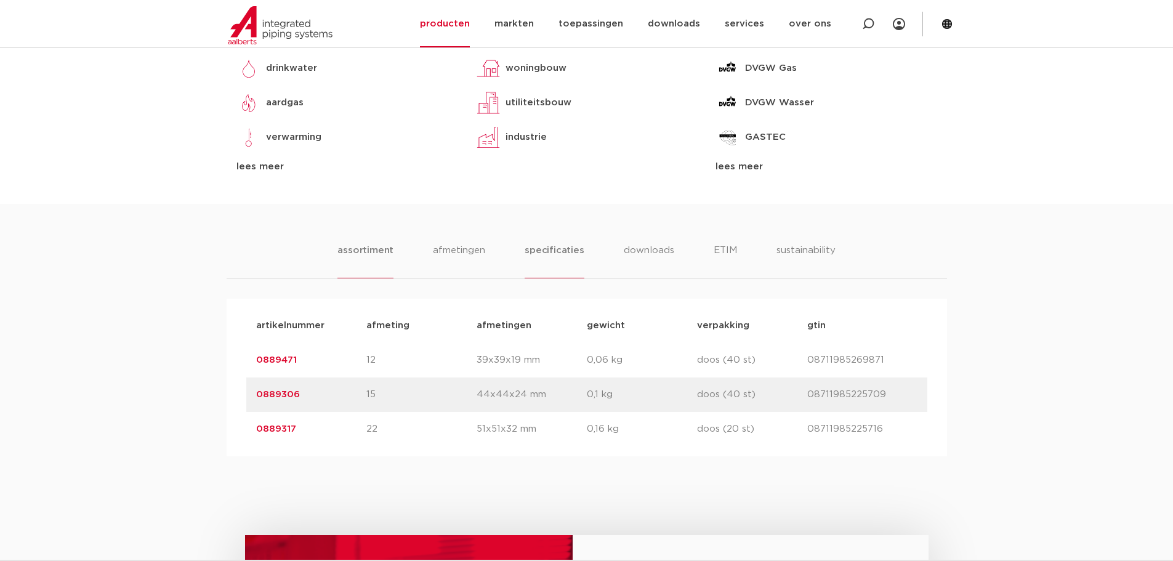
click at [546, 278] on li "specificaties" at bounding box center [554, 260] width 59 height 35
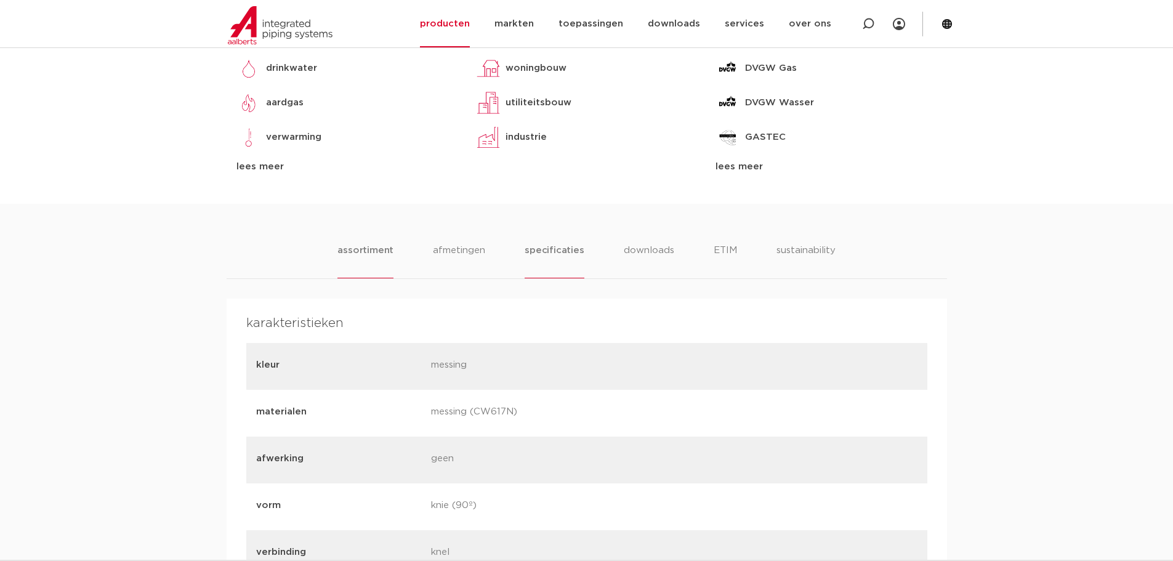
click at [377, 278] on li "assortiment" at bounding box center [365, 260] width 56 height 35
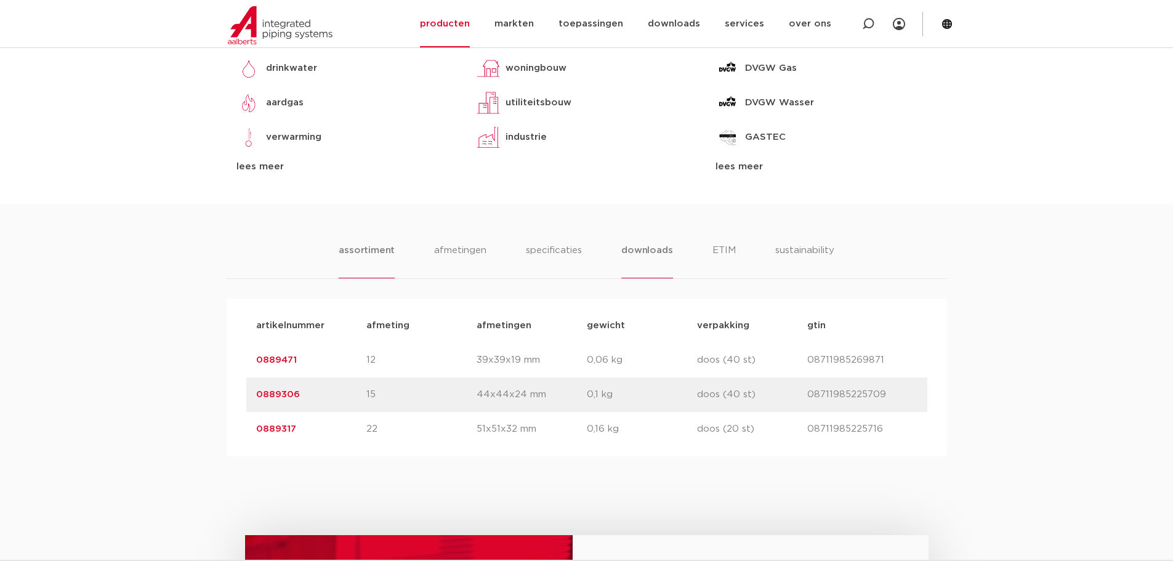
click at [628, 278] on li "downloads" at bounding box center [646, 260] width 51 height 35
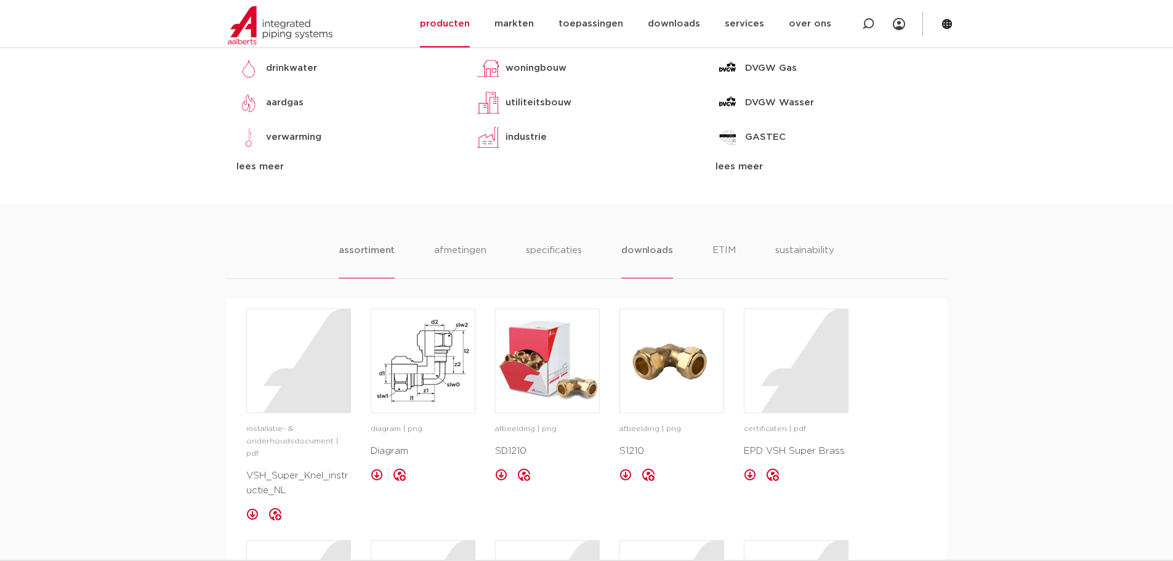
click at [355, 278] on li "assortiment" at bounding box center [367, 260] width 56 height 35
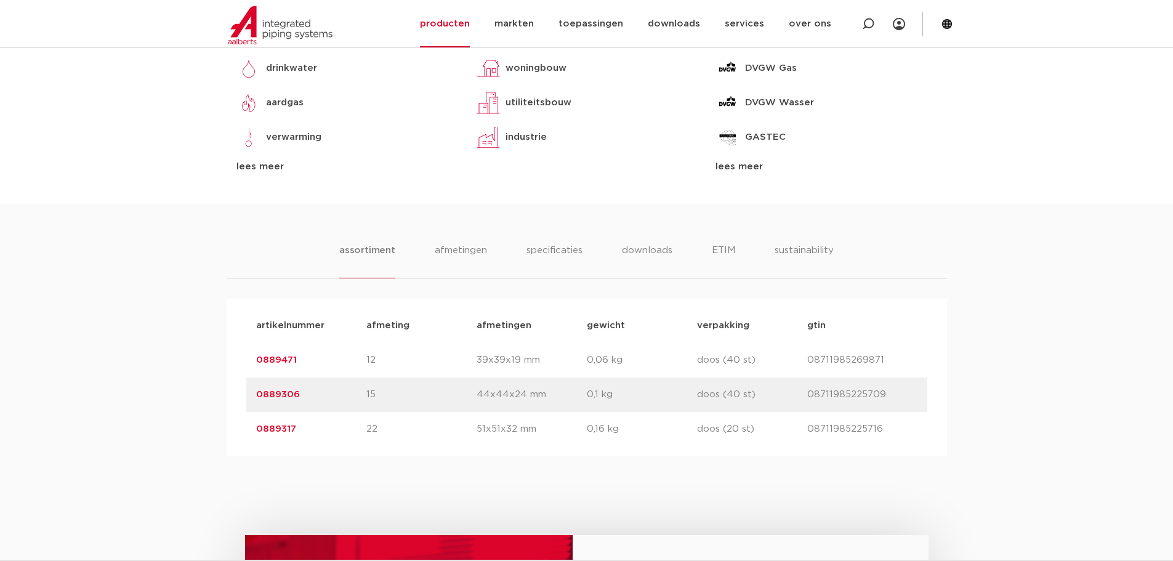
copy link "0889471"
drag, startPoint x: 249, startPoint y: 393, endPoint x: 297, endPoint y: 385, distance: 49.2
click at [297, 377] on div "artikelnummer 0889471 afmeting 12 [GEOGRAPHIC_DATA] 39x39x19 mm gewicht 0,06 kg…" at bounding box center [586, 360] width 681 height 34
copy link "0889306"
drag, startPoint x: 254, startPoint y: 426, endPoint x: 295, endPoint y: 422, distance: 41.4
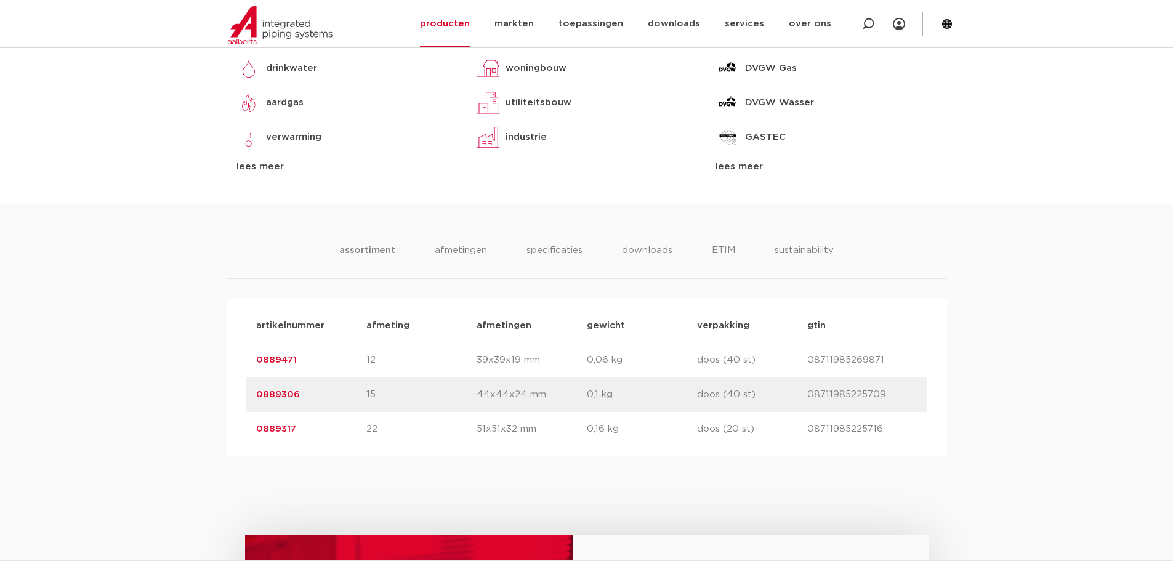
click at [301, 412] on div "artikelnummer 0889306 afmeting 15 [GEOGRAPHIC_DATA] 44x44x24 mm gewicht 0,1 kg …" at bounding box center [586, 394] width 681 height 34
drag, startPoint x: 254, startPoint y: 462, endPoint x: 295, endPoint y: 459, distance: 40.8
click at [295, 456] on div "artikelnummer afmeting [GEOGRAPHIC_DATA] gewicht verpakking gtin artikelnummer …" at bounding box center [587, 378] width 720 height 158
copy link "0889317"
